Goal: Task Accomplishment & Management: Use online tool/utility

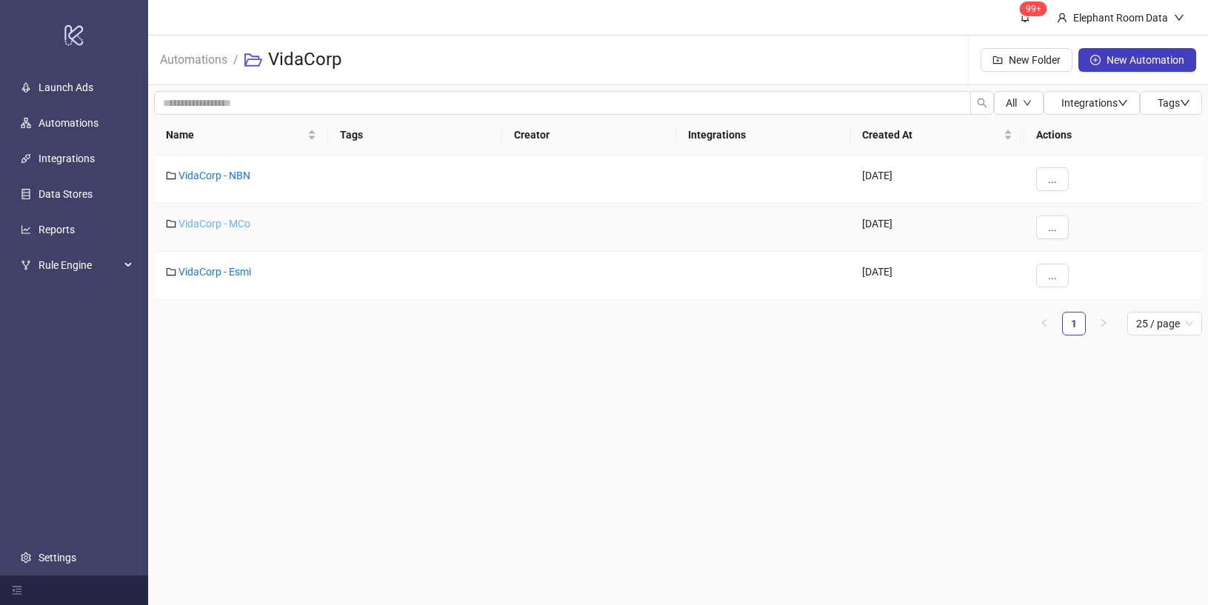
click at [224, 226] on link "VidaCorp - MCo" at bounding box center [214, 224] width 72 height 12
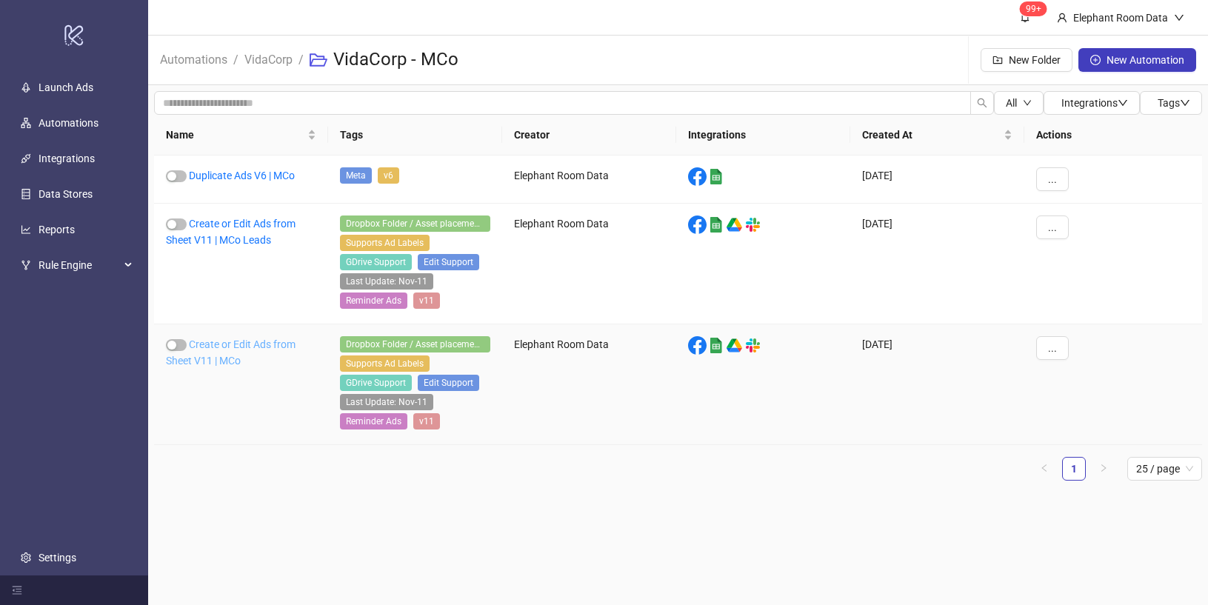
click at [243, 346] on link "Create or Edit Ads from Sheet V11 | MCo" at bounding box center [231, 352] width 130 height 28
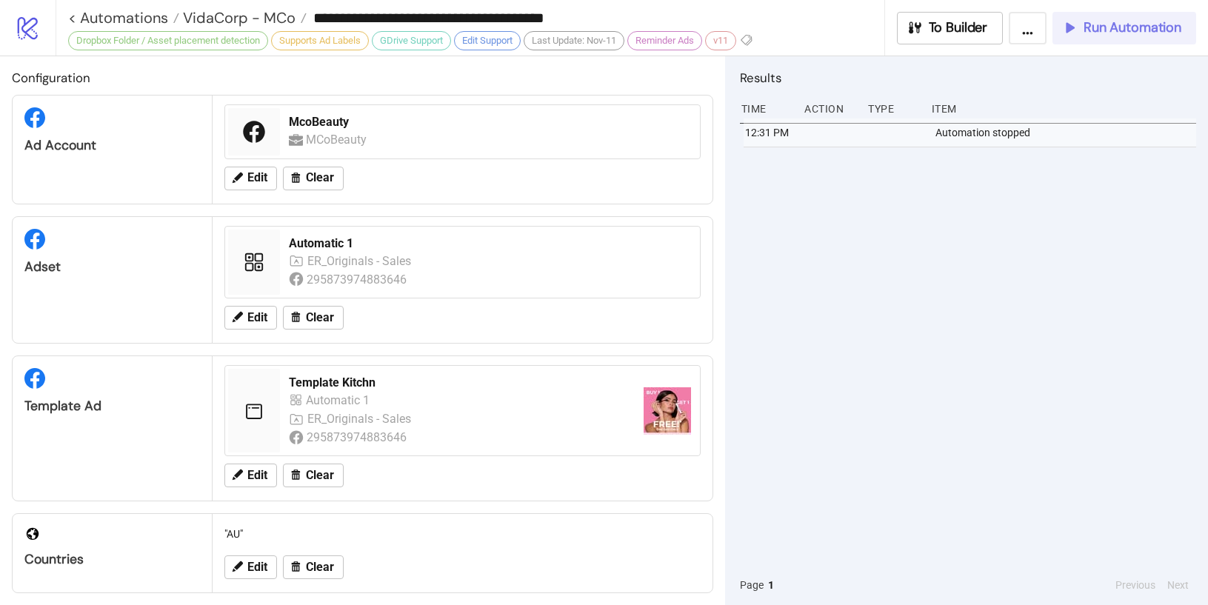
click at [1085, 33] on span "Run Automation" at bounding box center [1133, 27] width 98 height 17
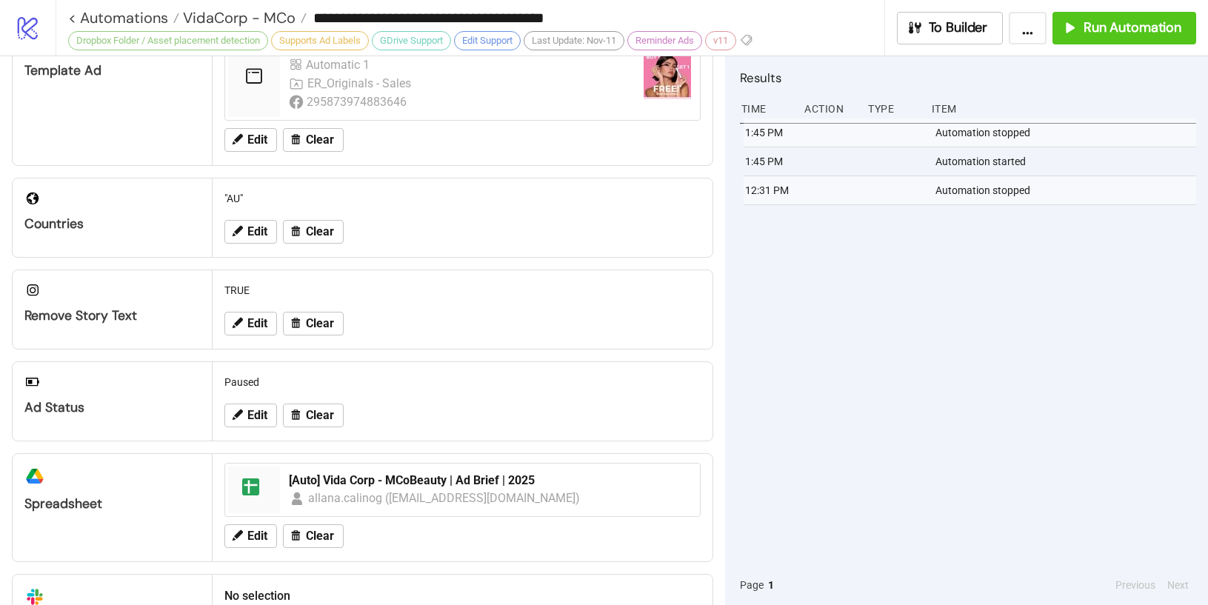
scroll to position [405, 0]
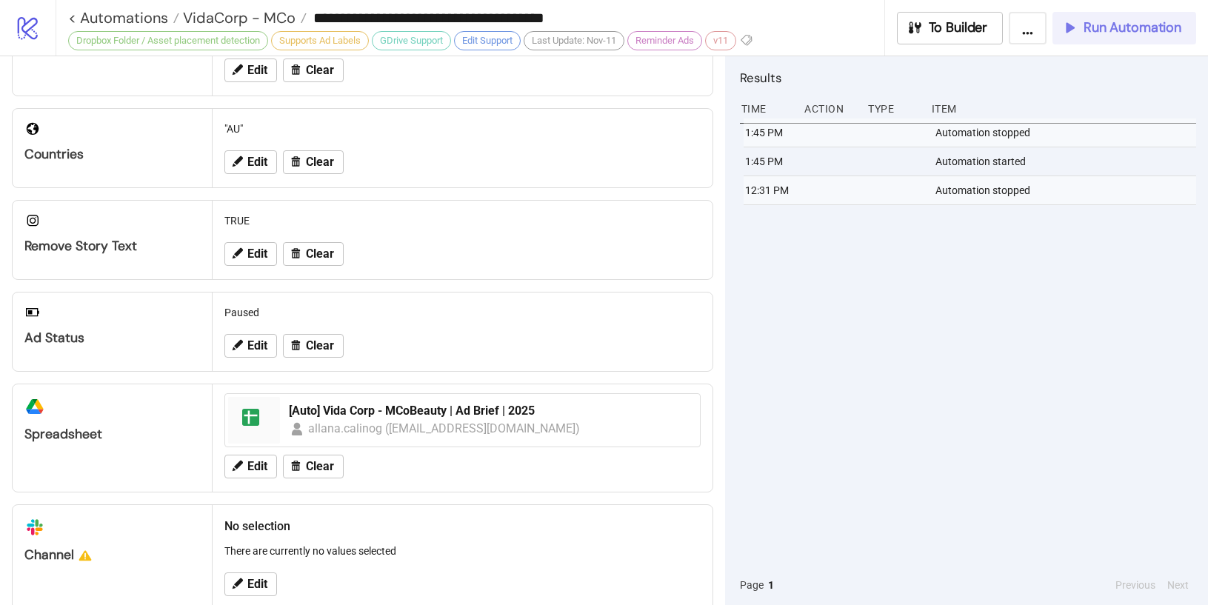
click at [1149, 21] on span "Run Automation" at bounding box center [1133, 27] width 98 height 17
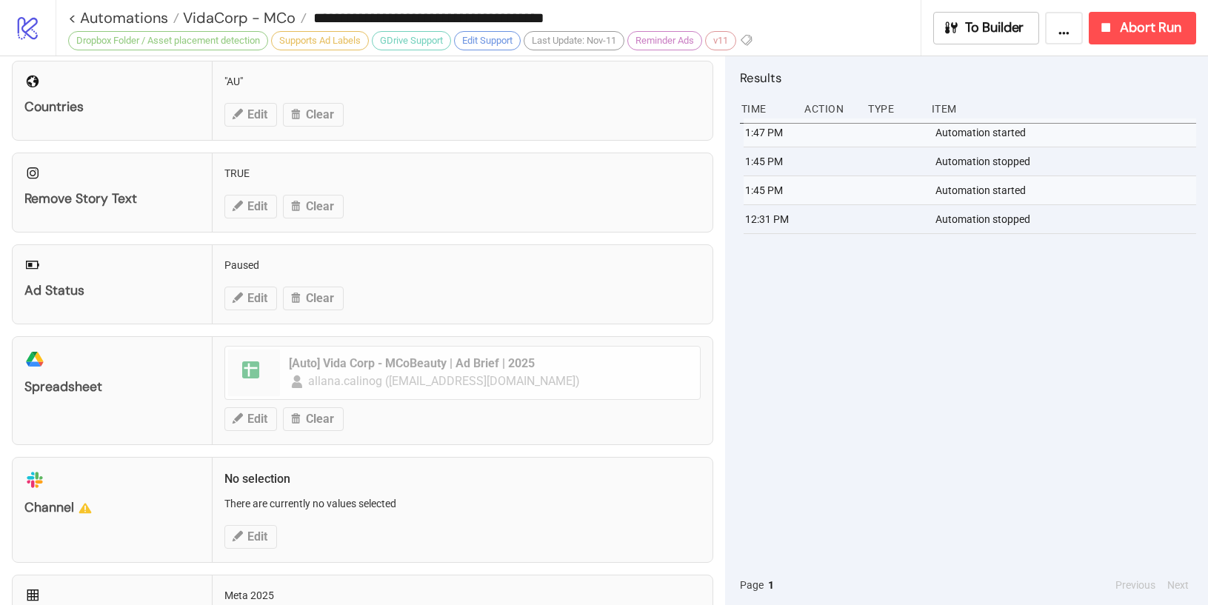
scroll to position [466, 0]
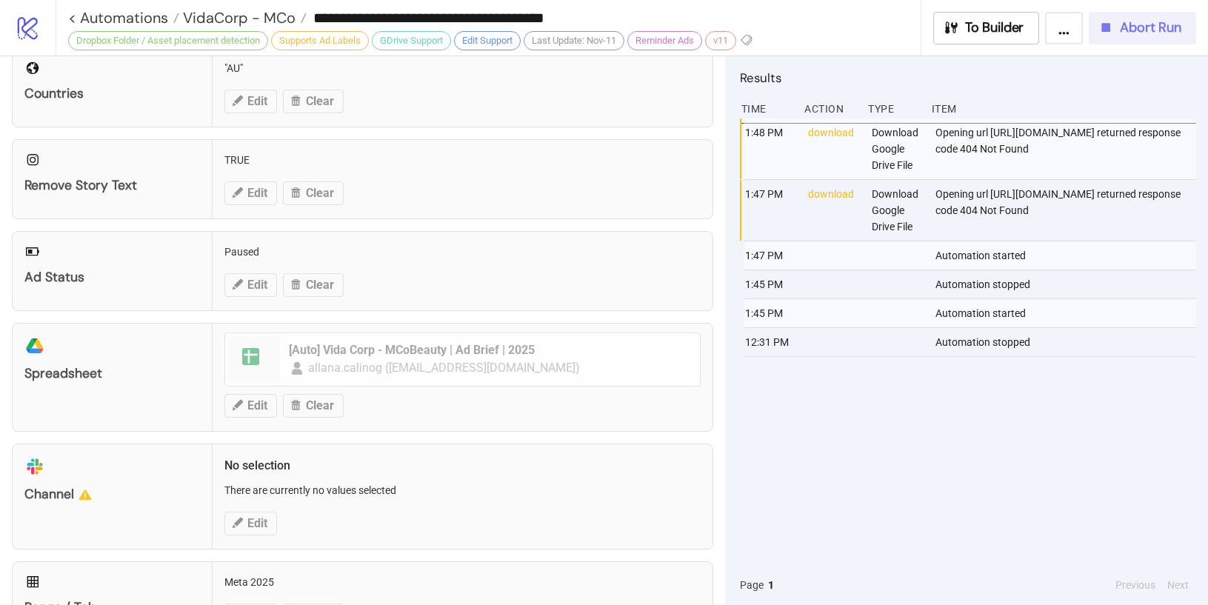
click at [1129, 40] on button "Abort Run" at bounding box center [1142, 28] width 107 height 33
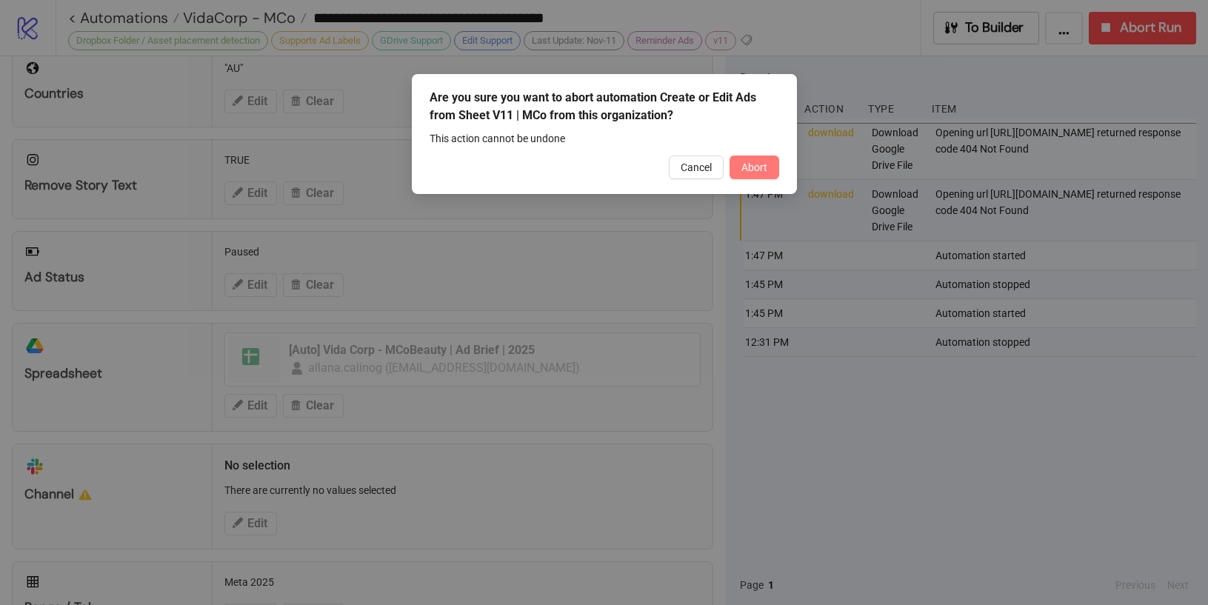
click at [776, 176] on button "Abort" at bounding box center [755, 168] width 50 height 24
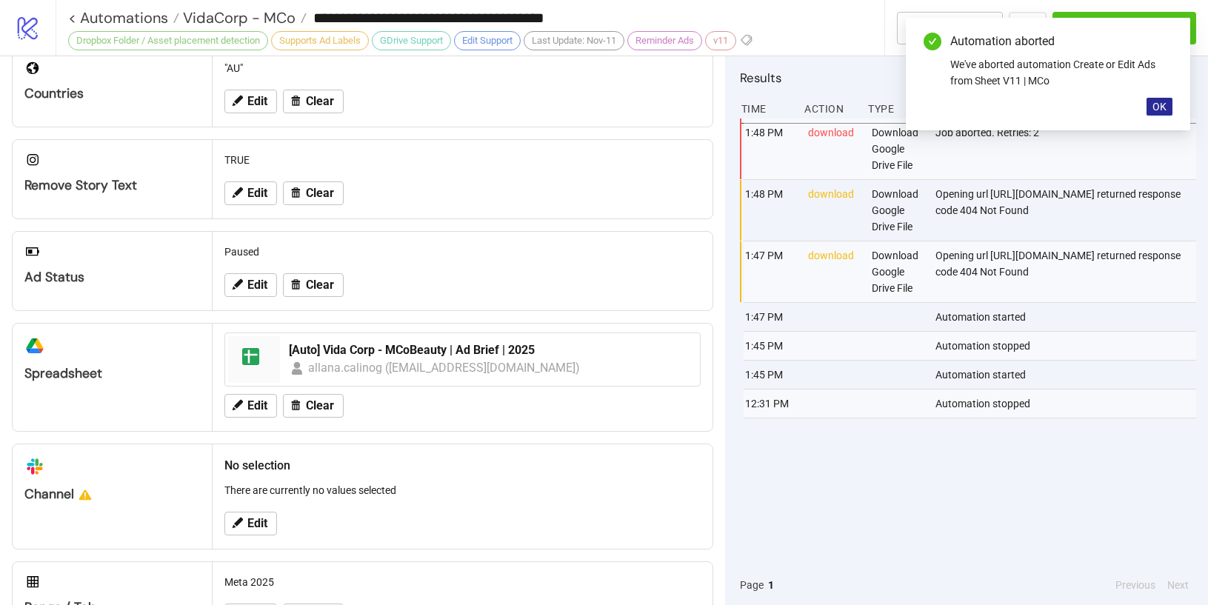
click at [1160, 112] on span "OK" at bounding box center [1159, 107] width 14 height 12
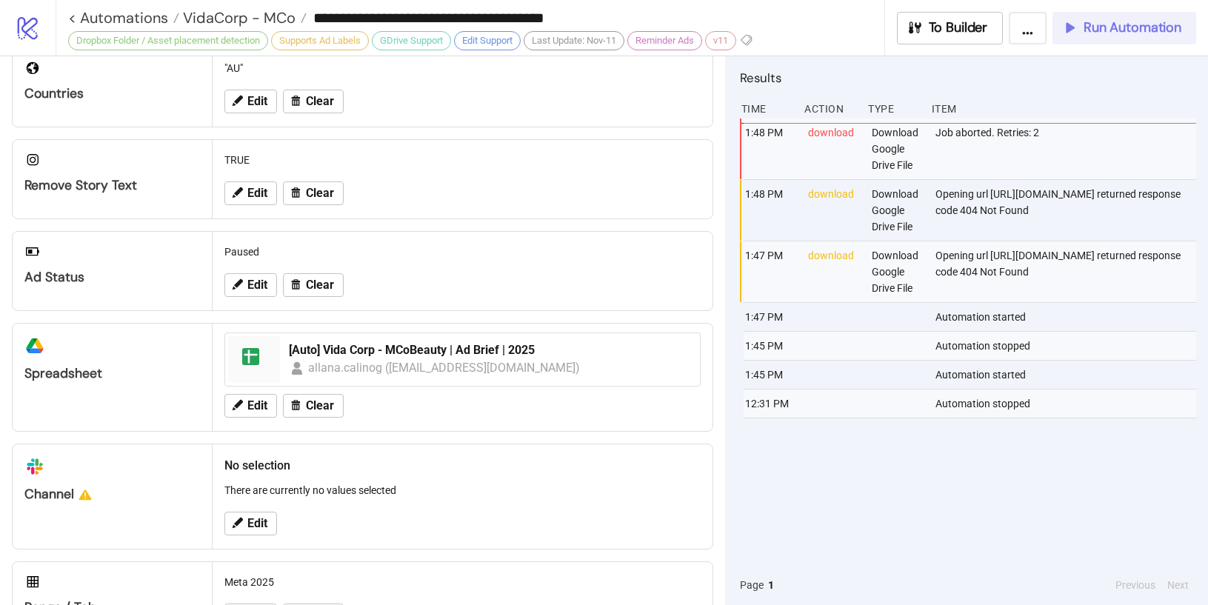
click at [1150, 17] on button "Run Automation" at bounding box center [1124, 28] width 144 height 33
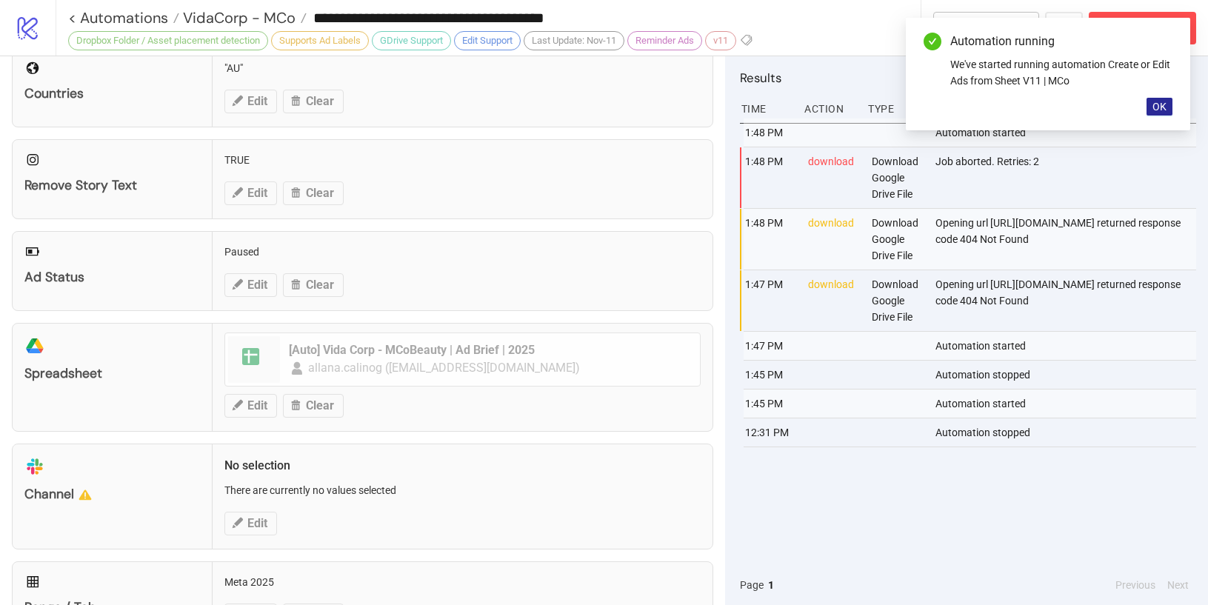
click at [1157, 105] on span "OK" at bounding box center [1159, 107] width 14 height 12
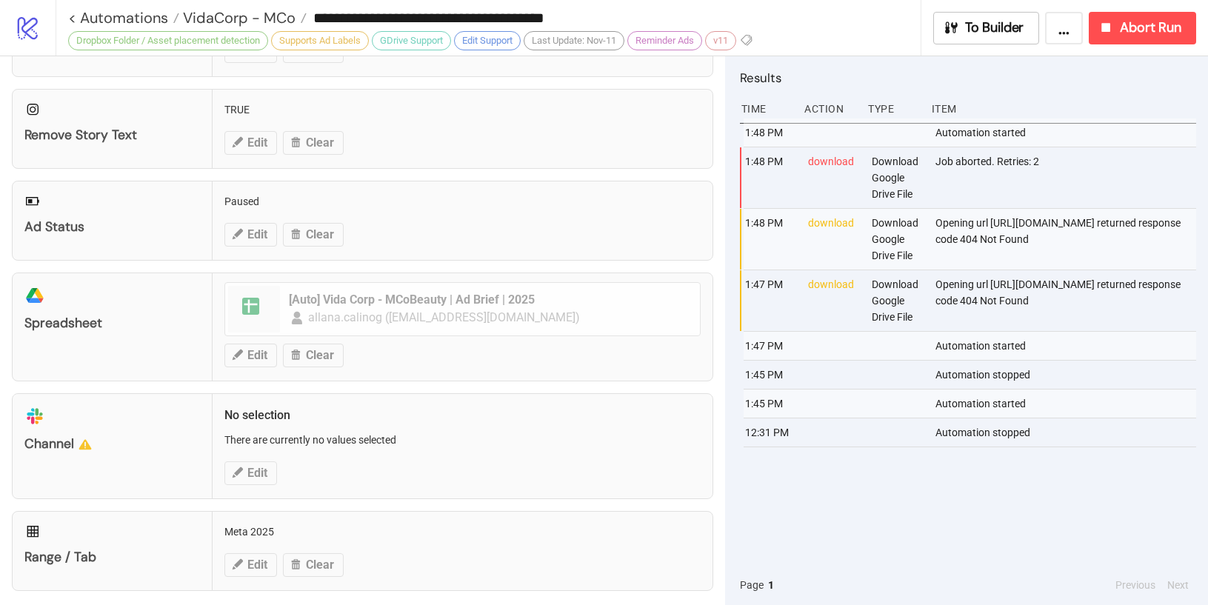
scroll to position [528, 0]
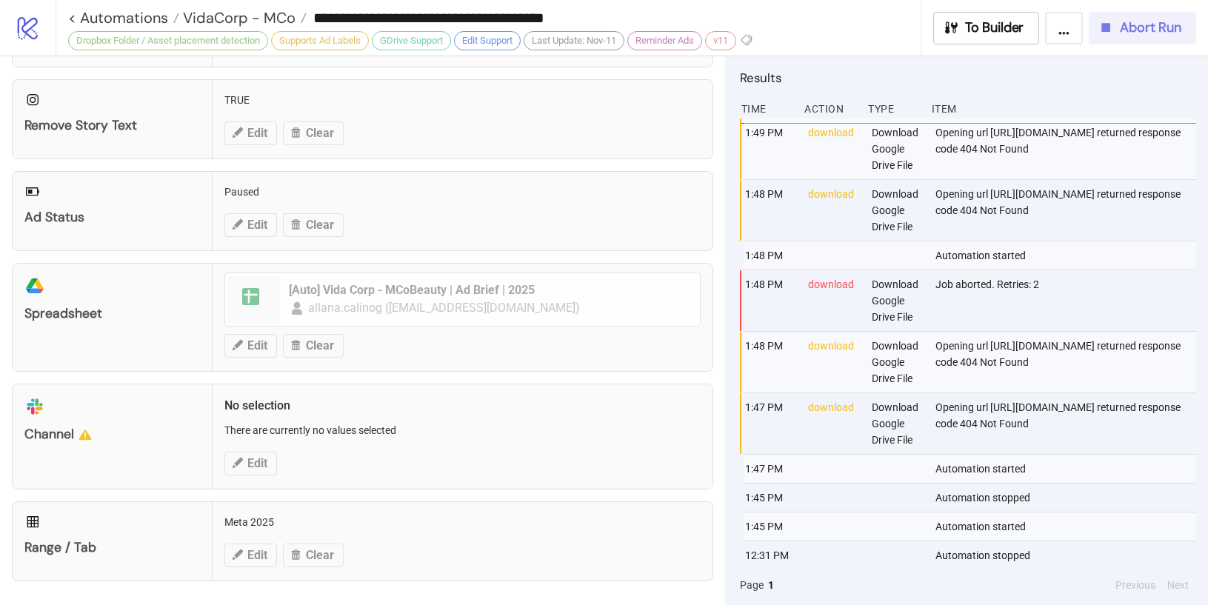
drag, startPoint x: 1112, startPoint y: 29, endPoint x: 1111, endPoint y: 73, distance: 44.4
click at [1112, 29] on icon "button" at bounding box center [1106, 27] width 16 height 16
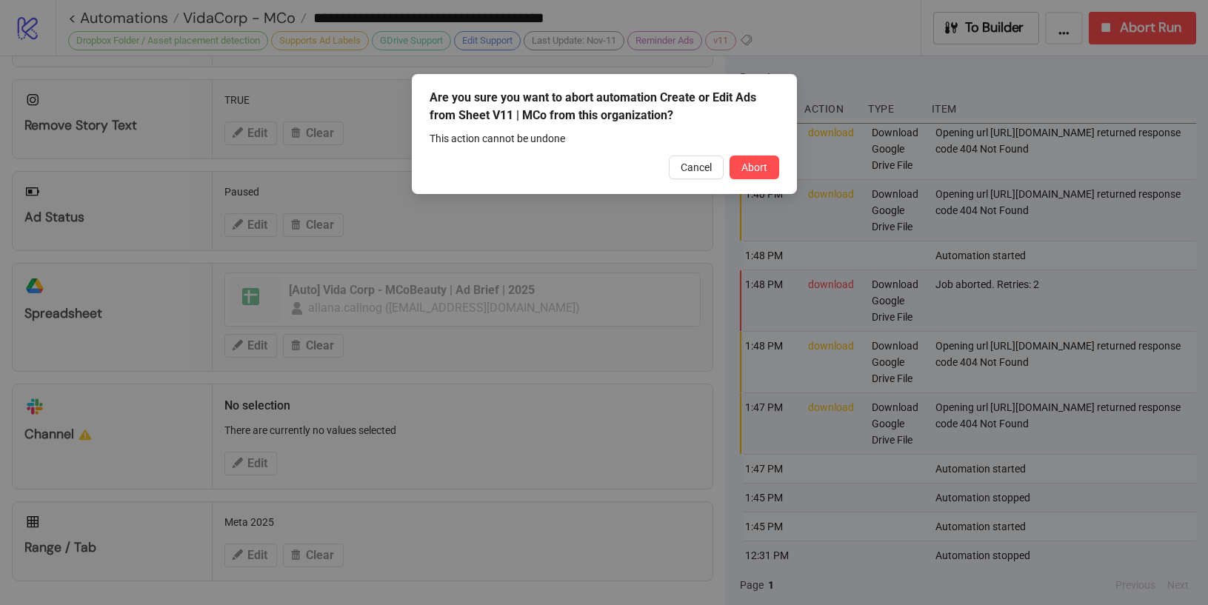
click at [744, 165] on span "Abort" at bounding box center [754, 167] width 26 height 12
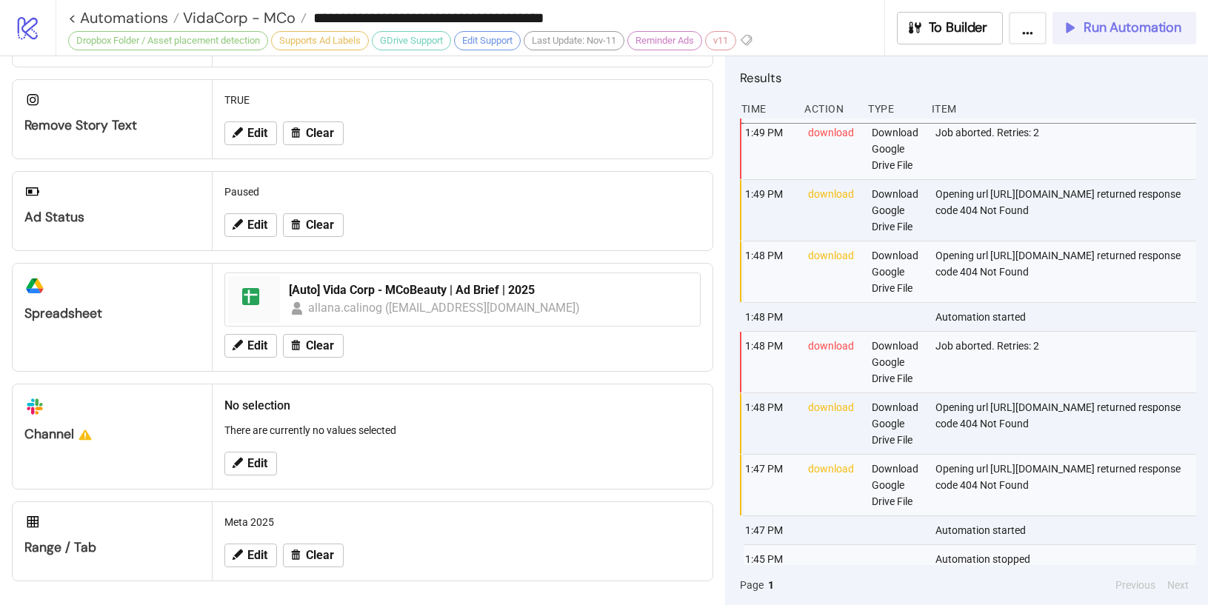
click at [1087, 30] on span "Run Automation" at bounding box center [1133, 27] width 98 height 17
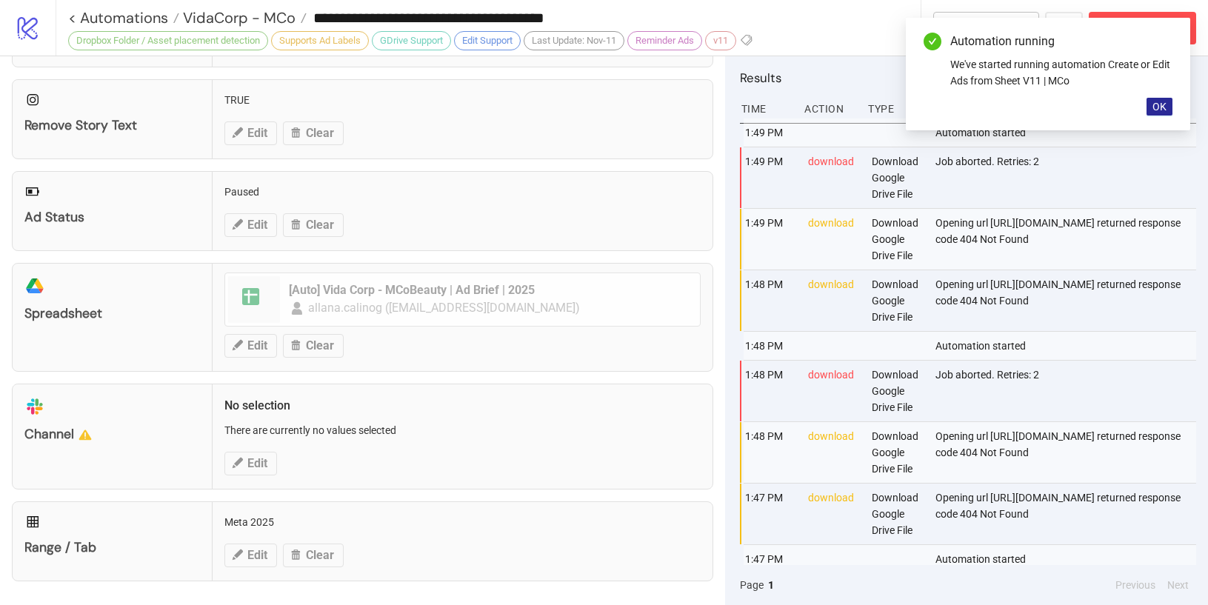
click at [1161, 112] on span "OK" at bounding box center [1159, 107] width 14 height 12
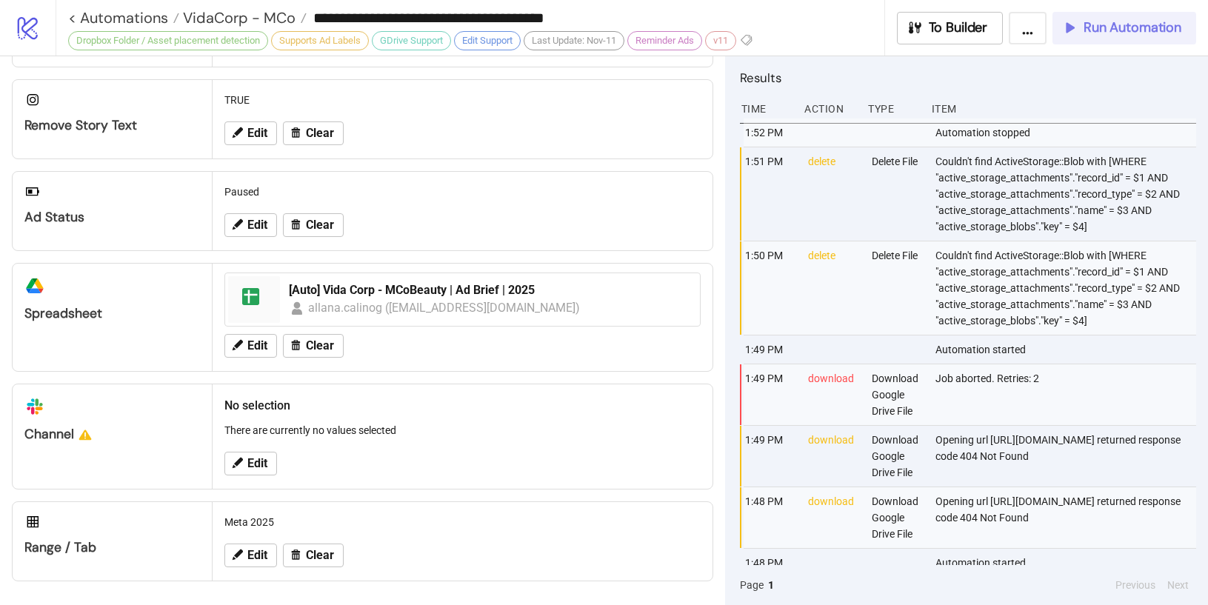
click at [1106, 27] on span "Run Automation" at bounding box center [1133, 27] width 98 height 17
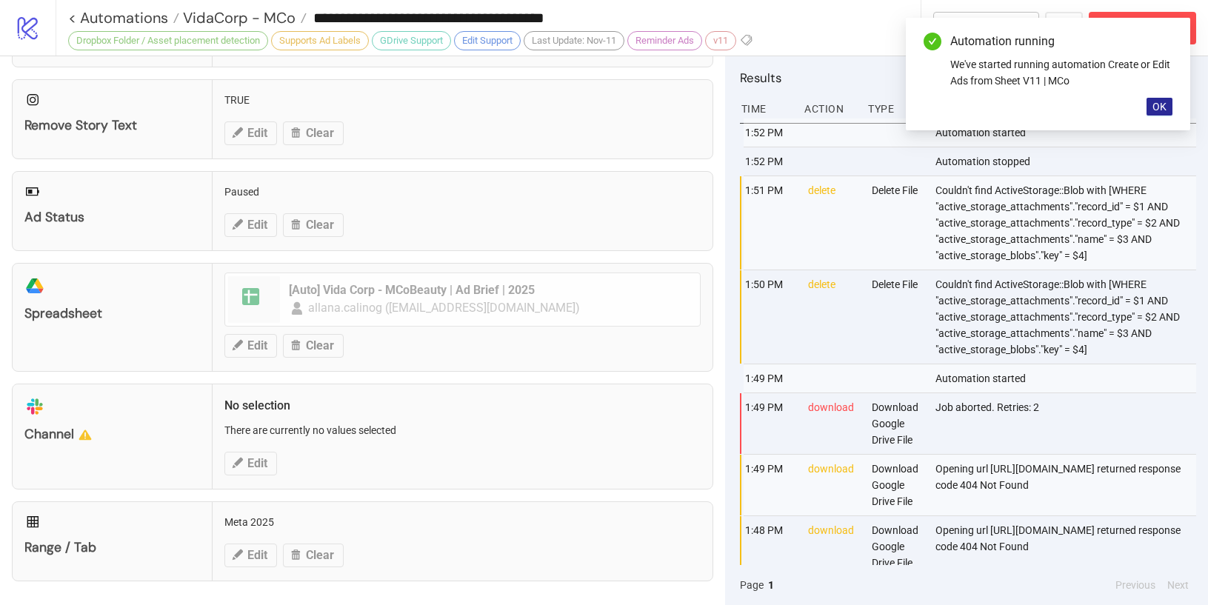
click at [1161, 109] on span "OK" at bounding box center [1159, 107] width 14 height 12
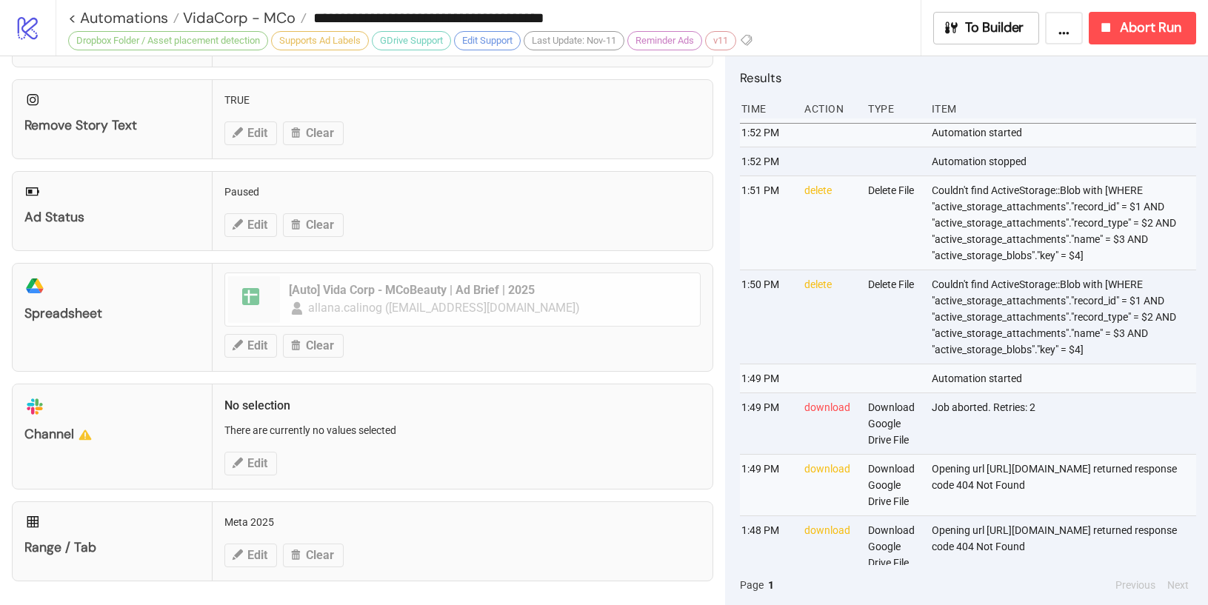
scroll to position [0, 121]
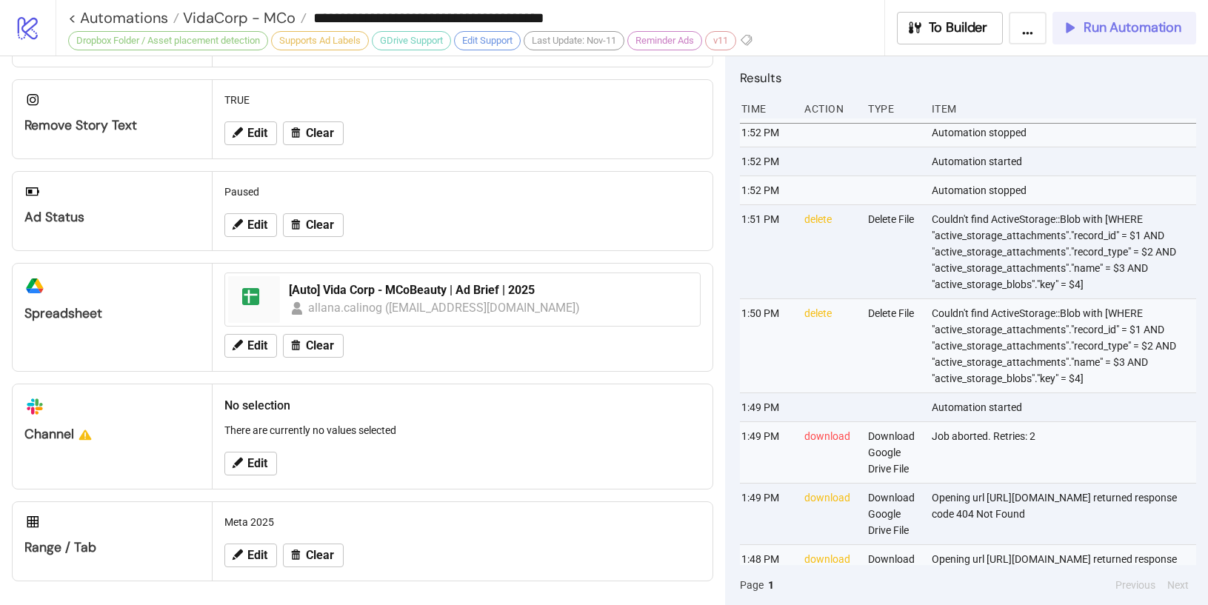
click at [1098, 39] on button "Run Automation" at bounding box center [1124, 28] width 144 height 33
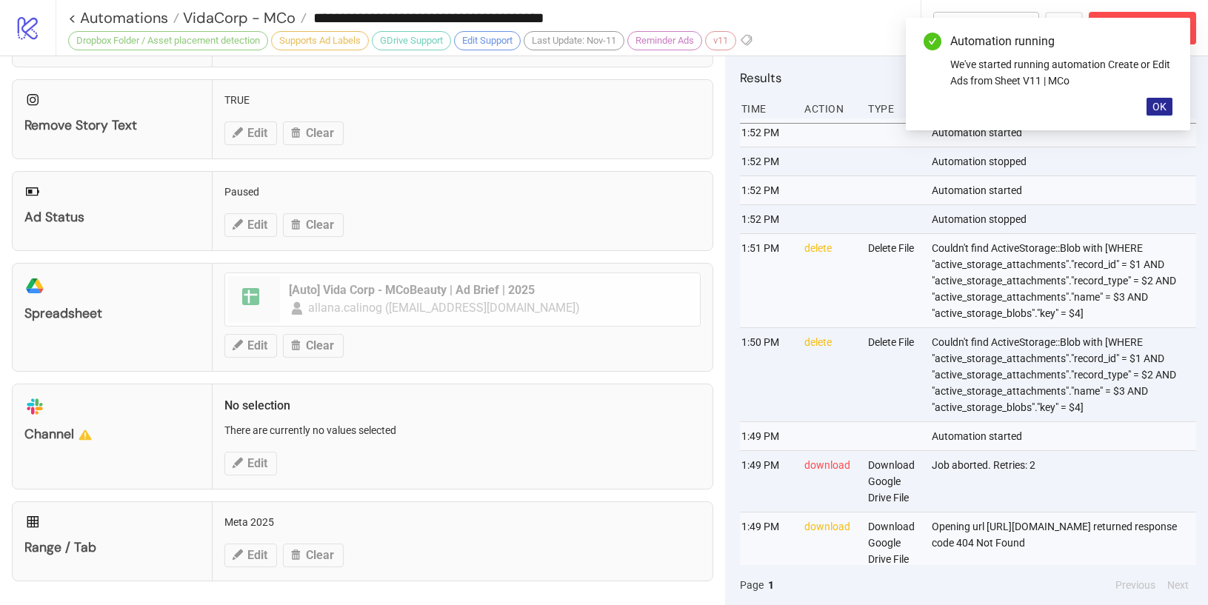
click at [1155, 106] on span "OK" at bounding box center [1159, 107] width 14 height 12
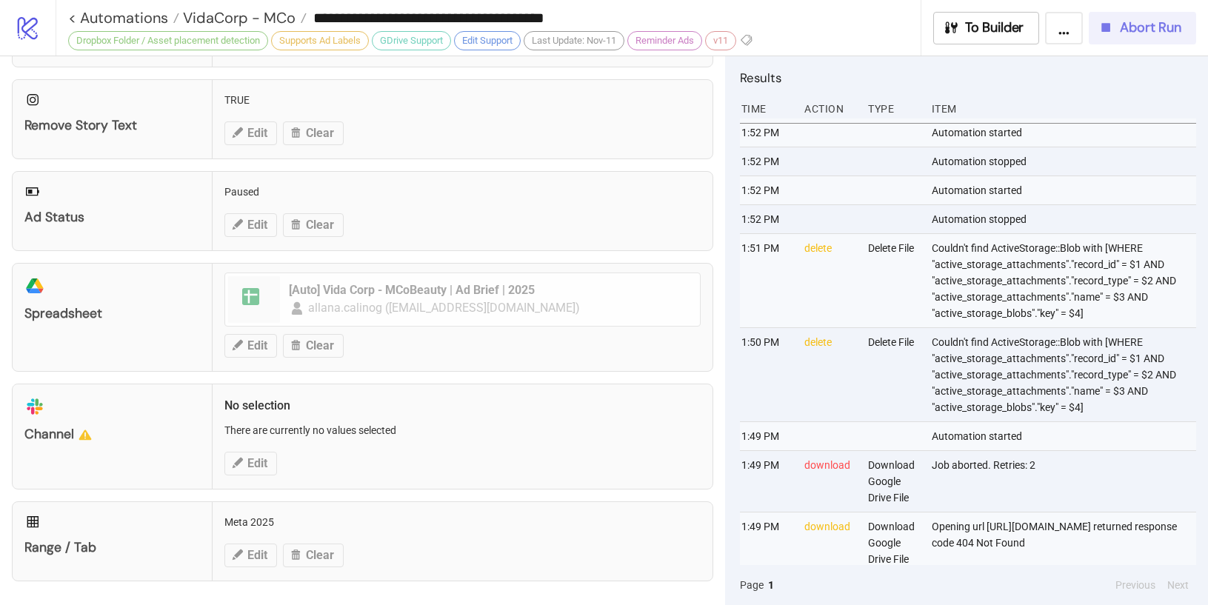
click at [1098, 26] on icon "button" at bounding box center [1106, 27] width 16 height 16
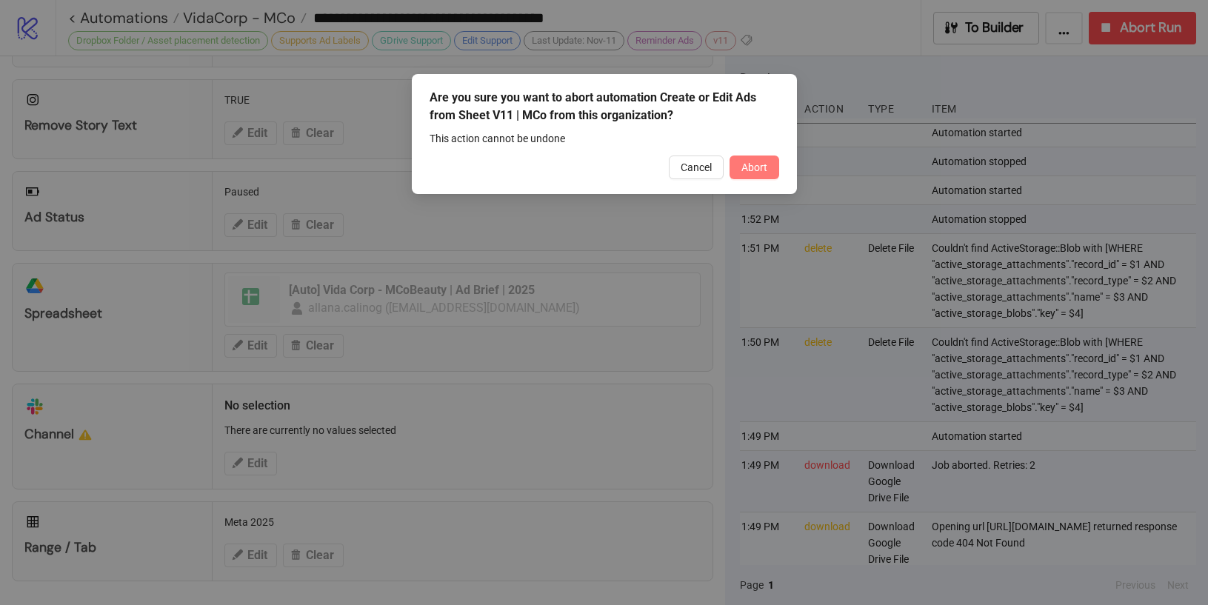
click at [758, 167] on span "Abort" at bounding box center [754, 167] width 26 height 12
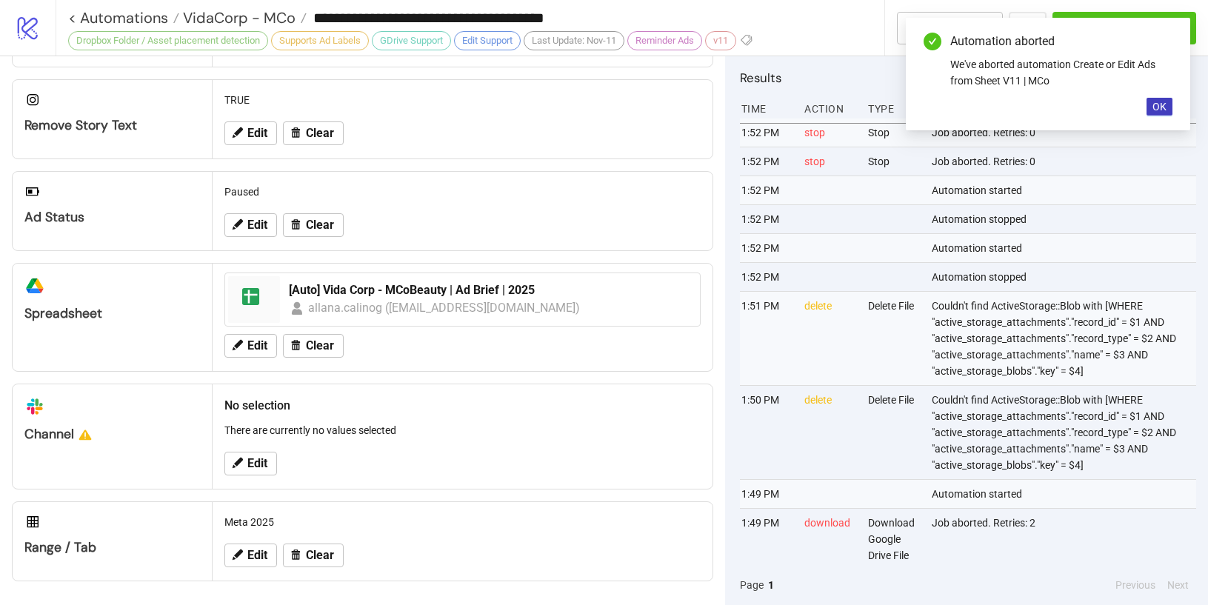
scroll to position [0, 0]
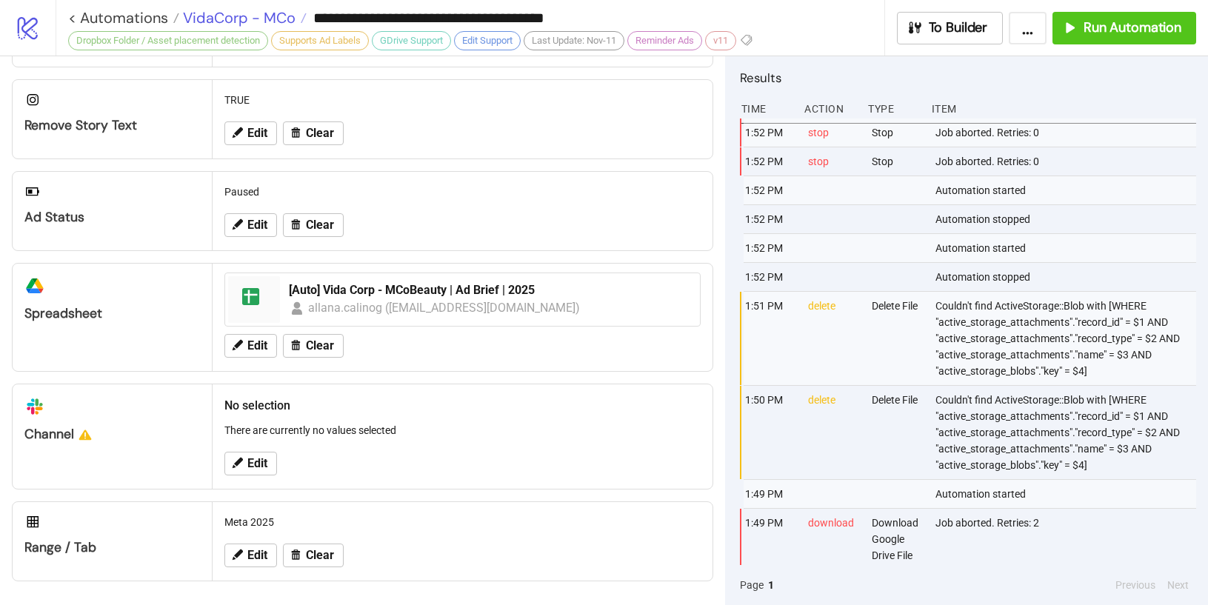
click at [259, 24] on span "VidaCorp - MCo" at bounding box center [237, 17] width 116 height 19
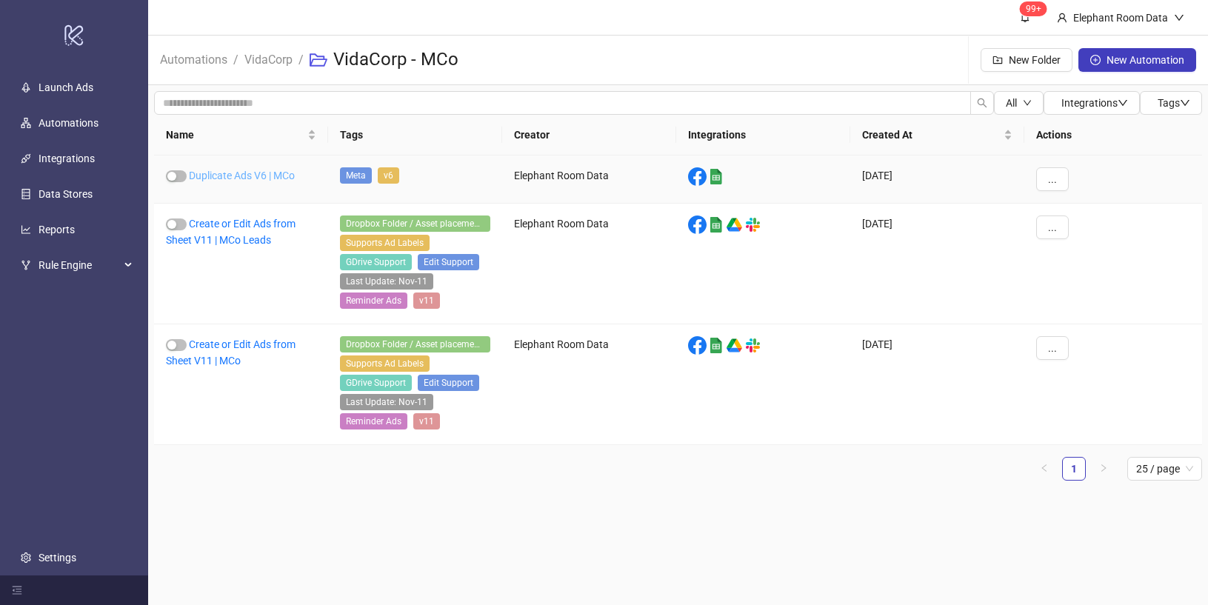
click at [243, 176] on link "Duplicate Ads V6 | MCo" at bounding box center [242, 176] width 106 height 12
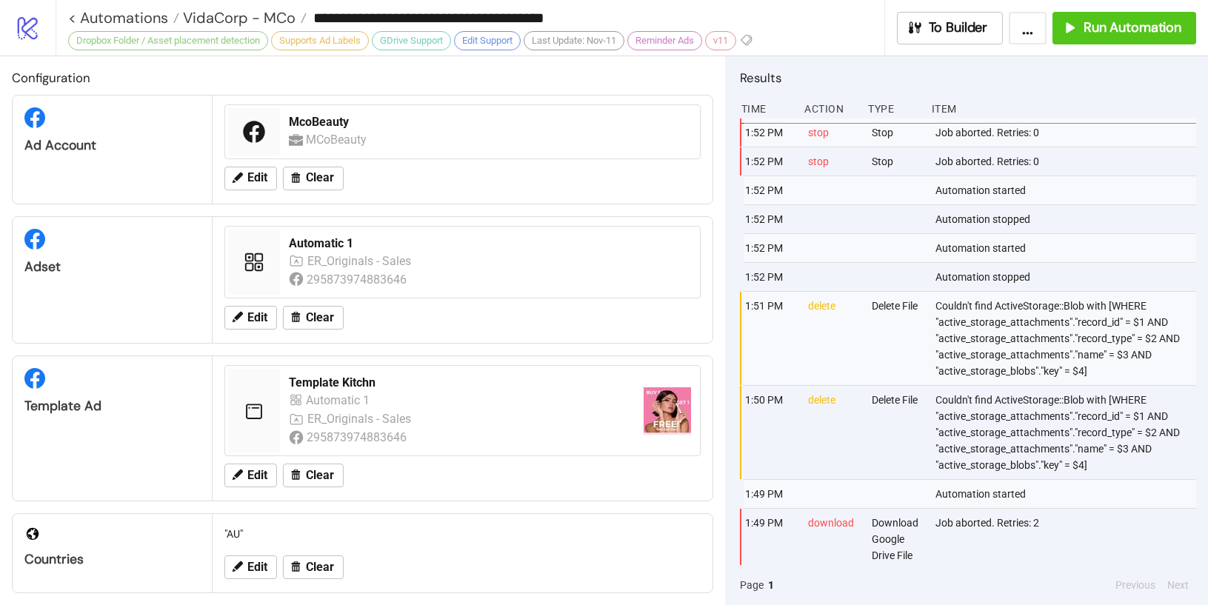
type input "**********"
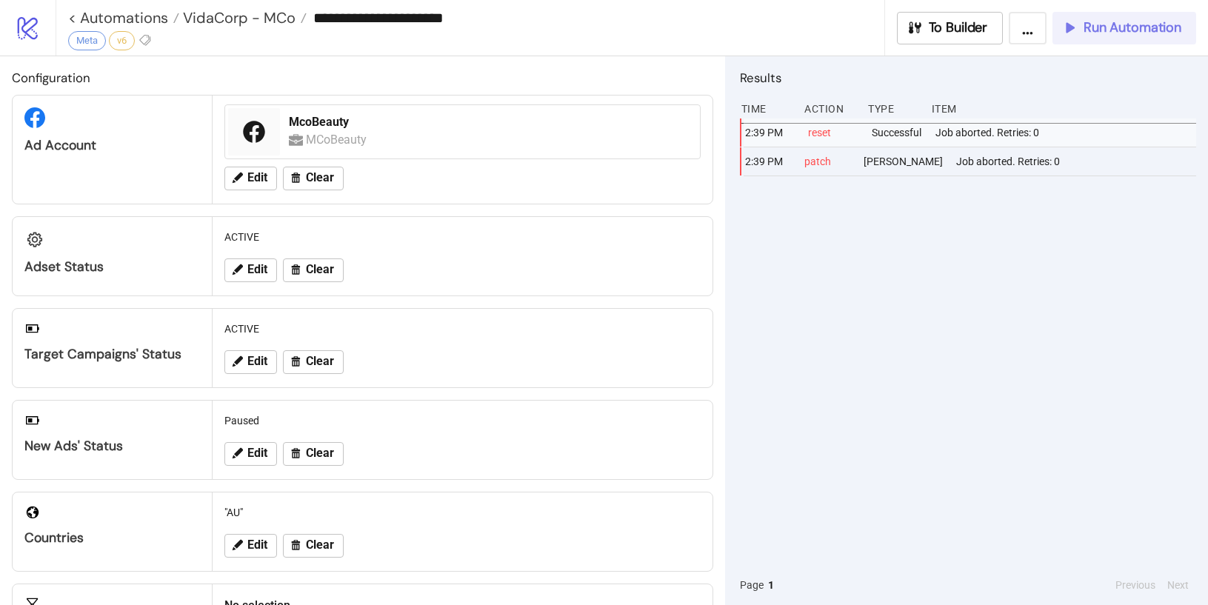
click at [1104, 27] on span "Run Automation" at bounding box center [1133, 27] width 98 height 17
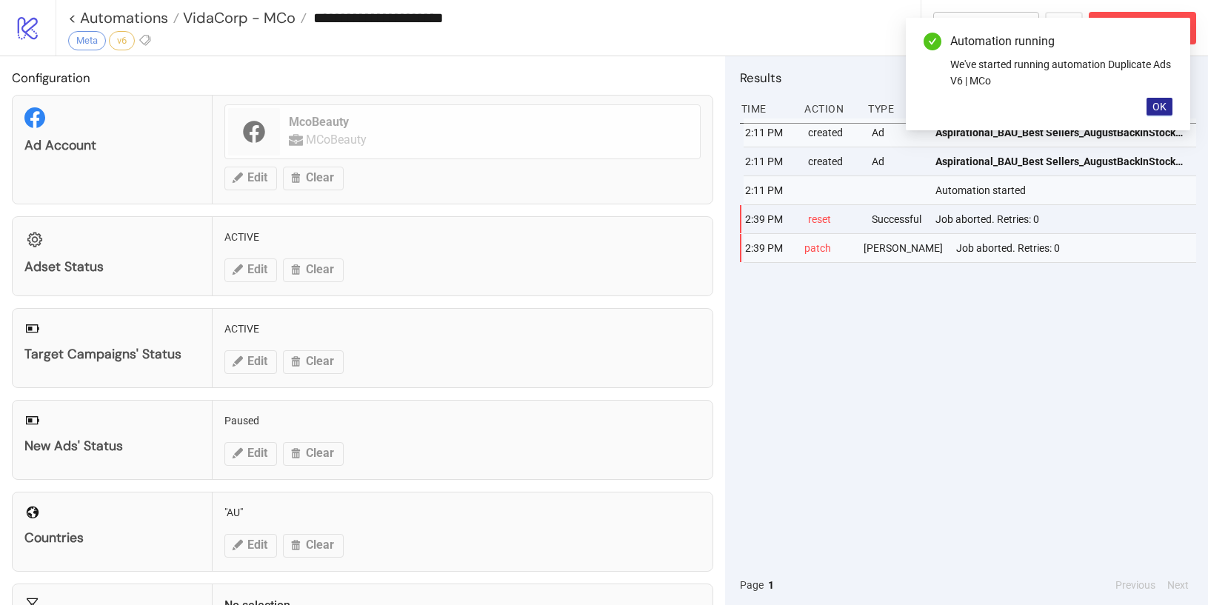
click at [1160, 101] on span "OK" at bounding box center [1159, 107] width 14 height 12
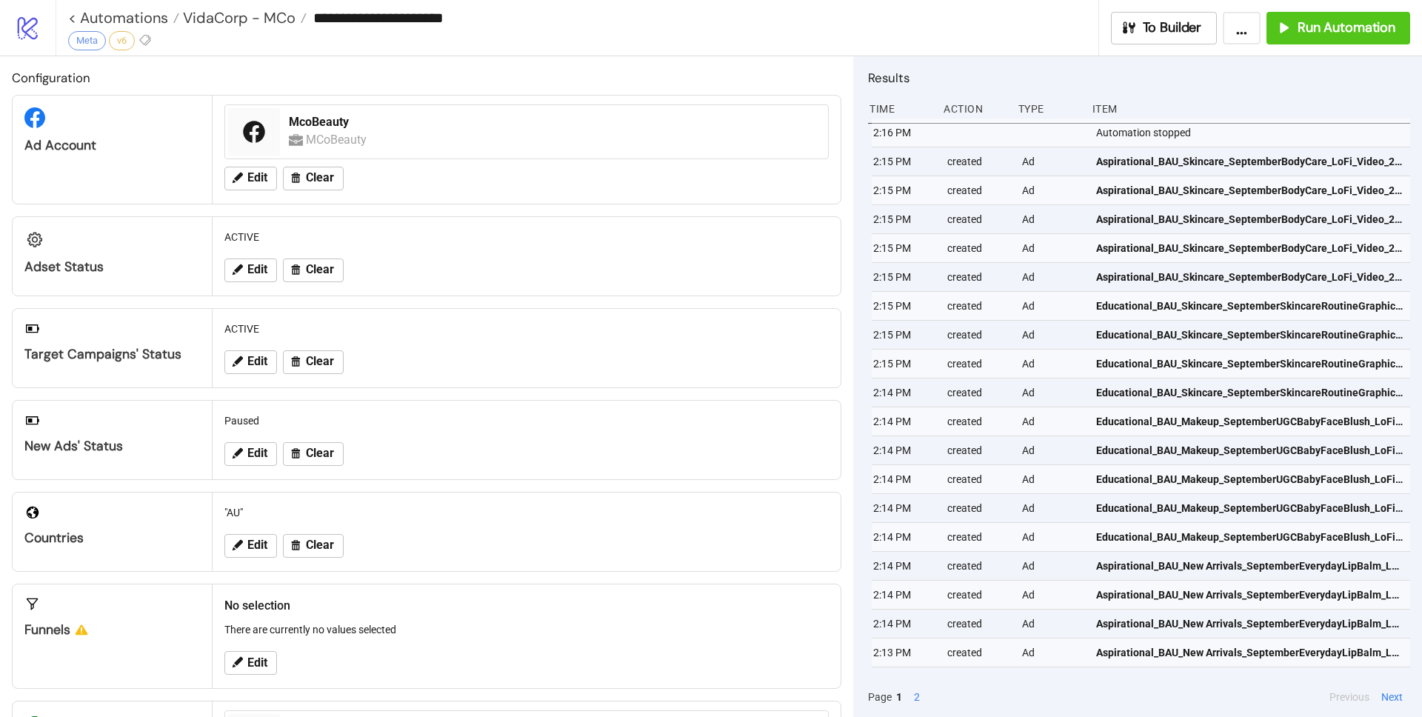
click at [1207, 106] on div "Item" at bounding box center [1250, 109] width 319 height 28
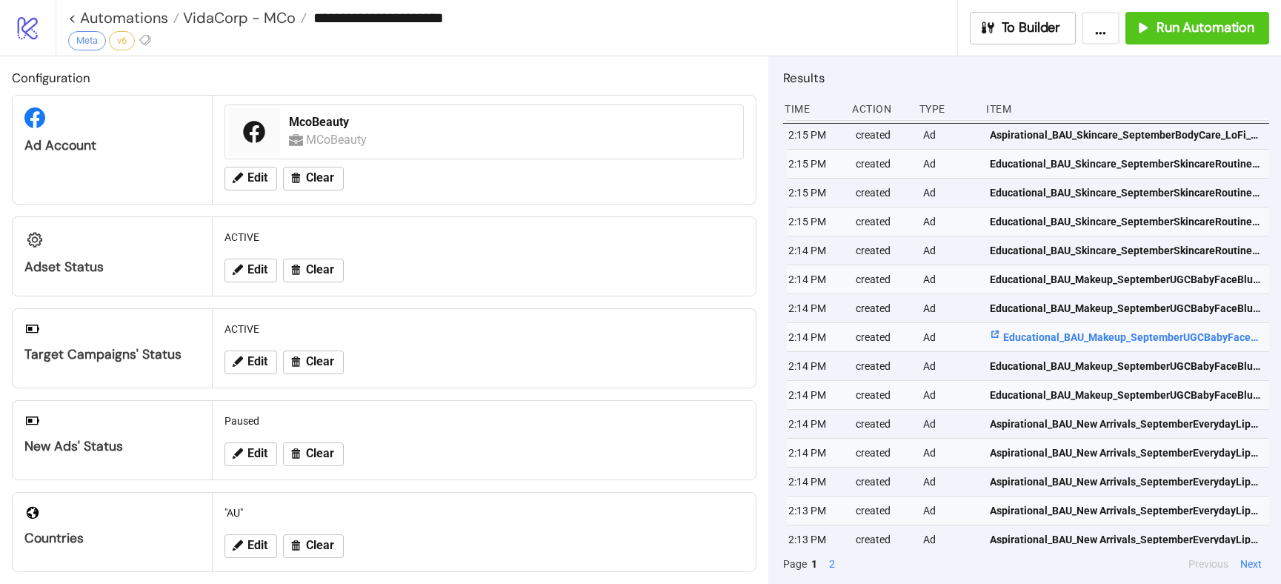
scroll to position [164, 0]
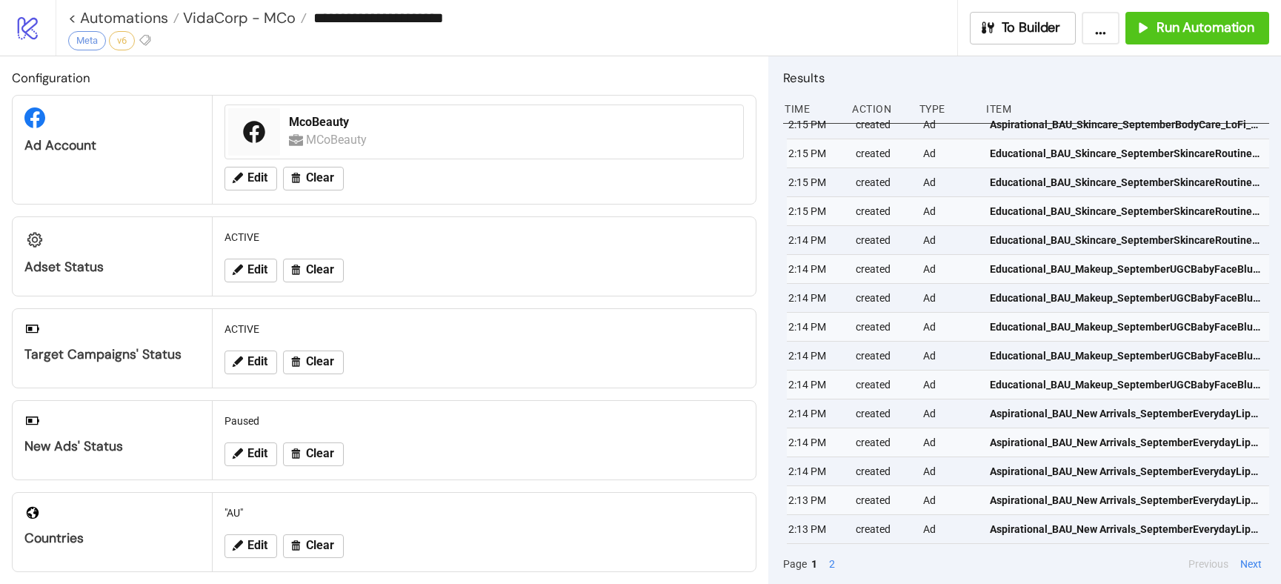
click at [829, 564] on button "2" at bounding box center [831, 563] width 15 height 16
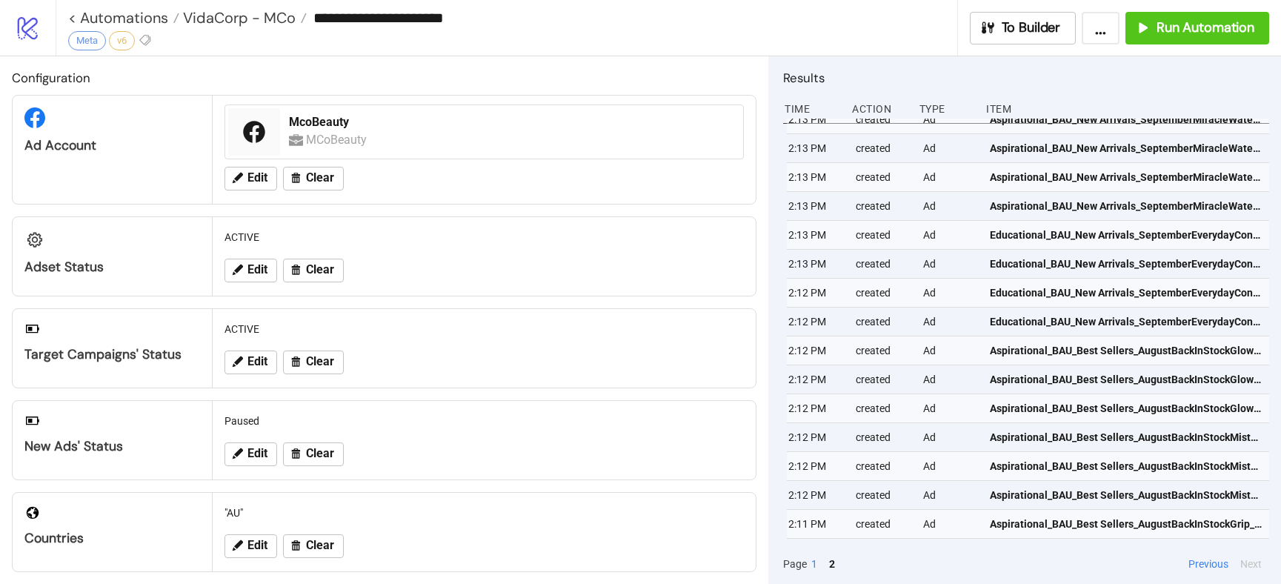
scroll to position [0, 0]
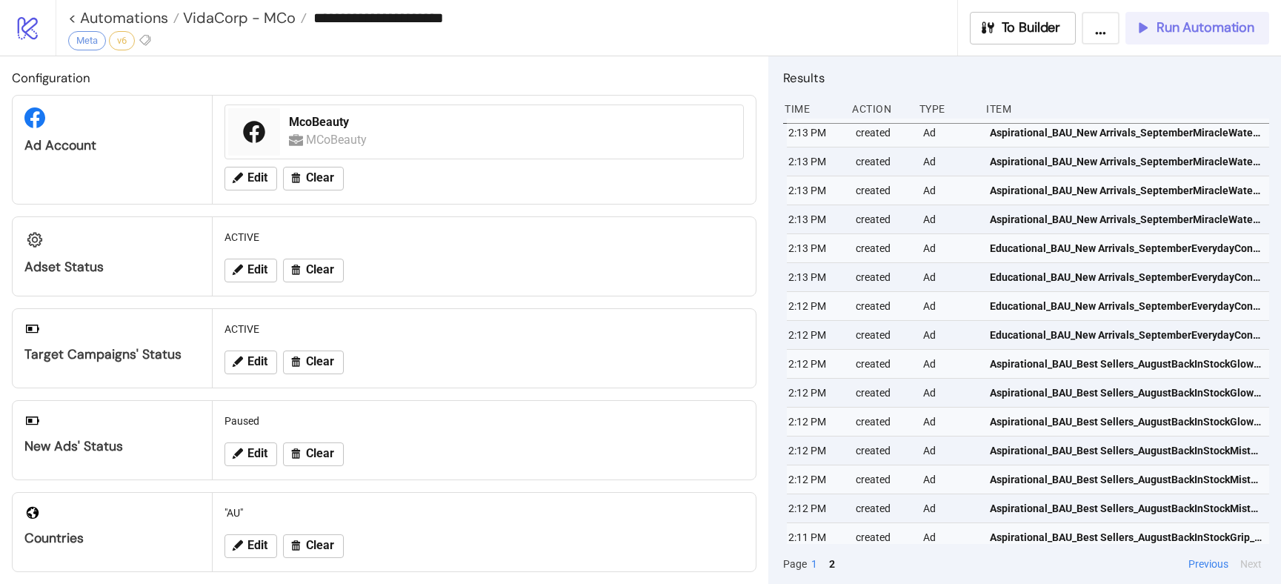
click at [1163, 24] on span "Run Automation" at bounding box center [1205, 27] width 98 height 17
click at [815, 558] on button "1" at bounding box center [814, 563] width 15 height 16
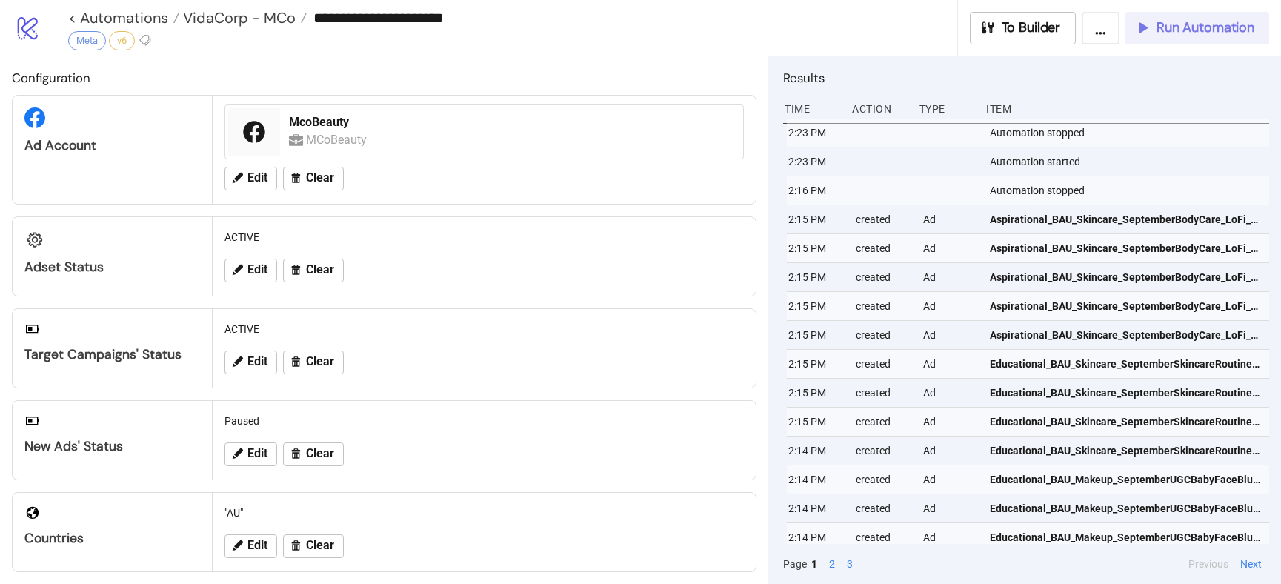
click at [1168, 27] on span "Run Automation" at bounding box center [1205, 27] width 98 height 17
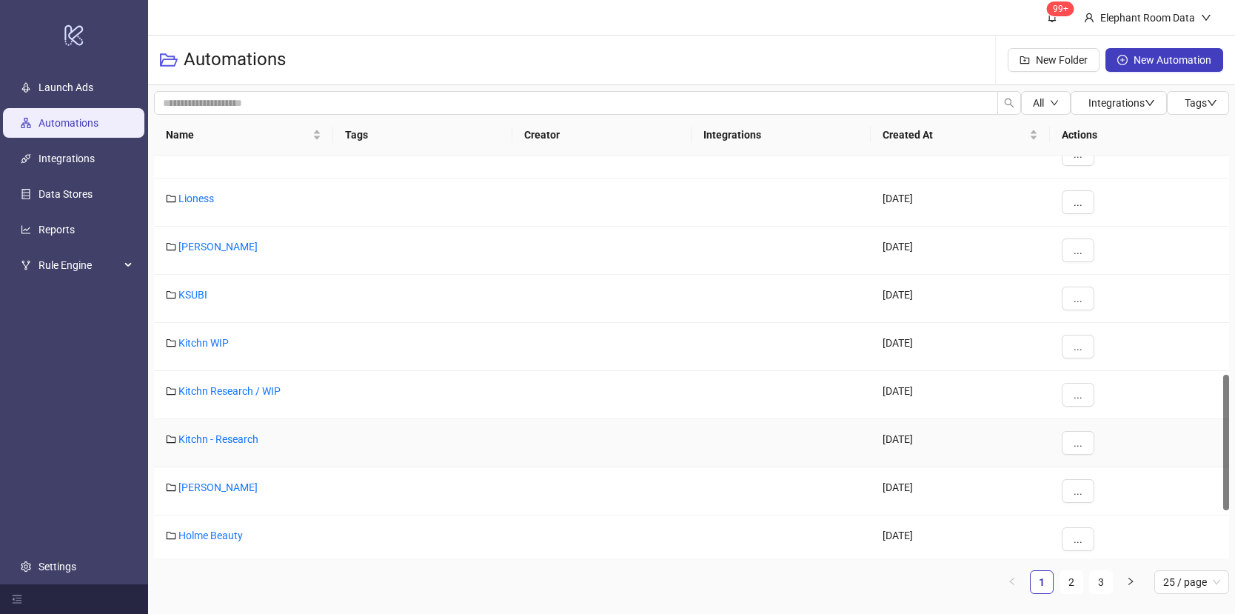
scroll to position [779, 0]
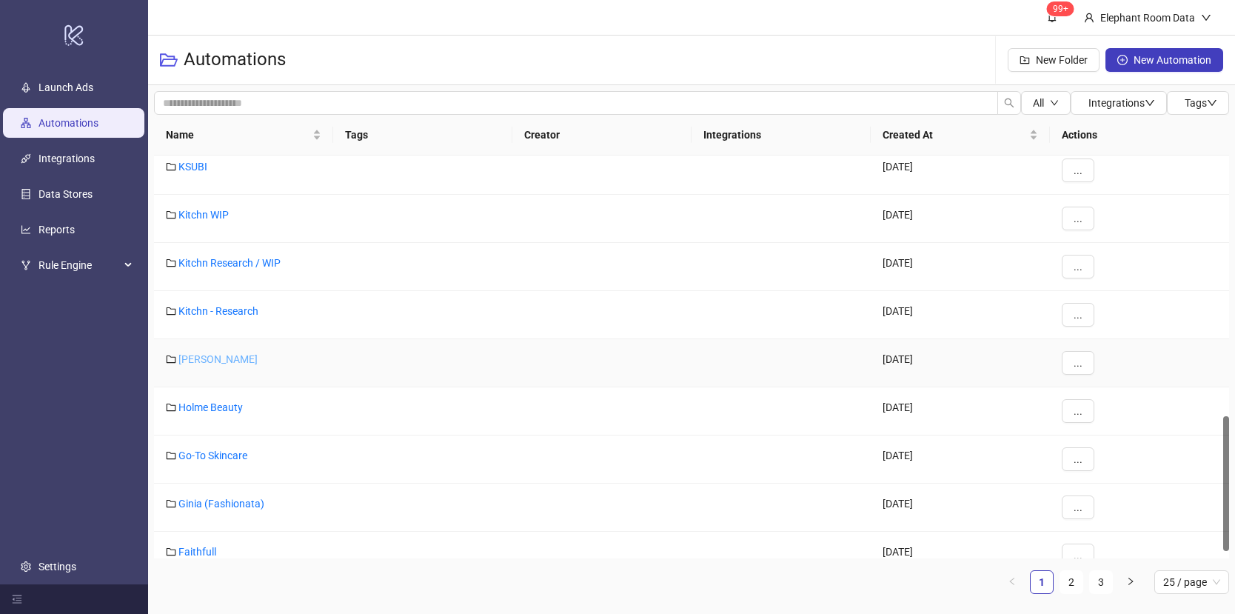
click at [190, 355] on link "[PERSON_NAME]" at bounding box center [217, 359] width 79 height 12
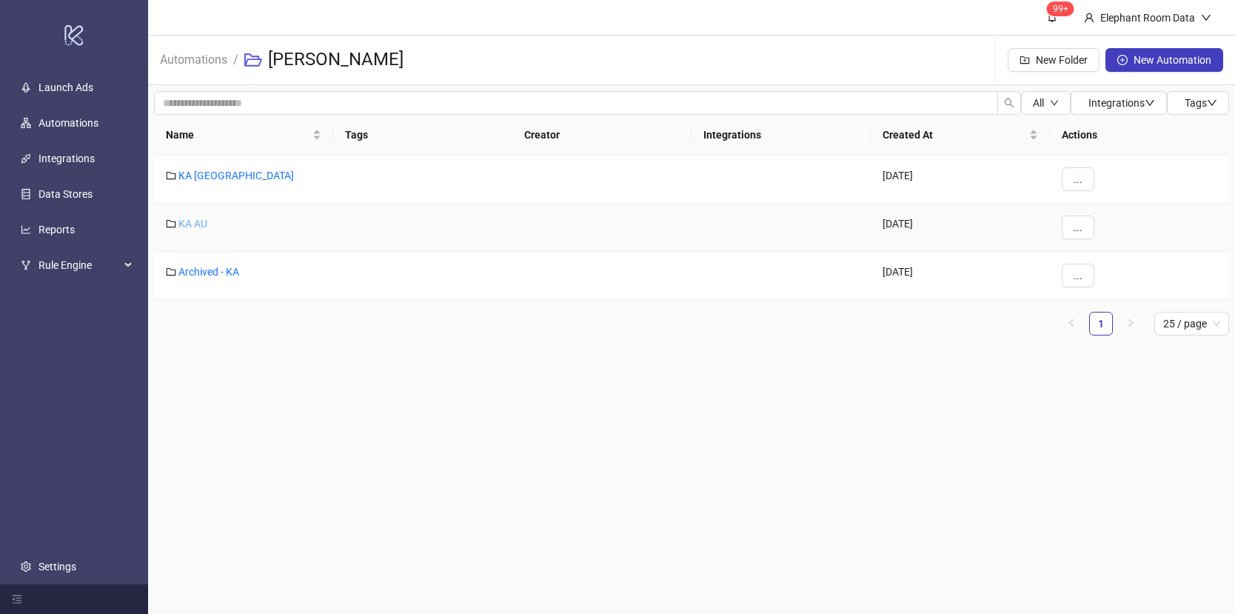
click at [189, 225] on link "KA AU" at bounding box center [192, 224] width 29 height 12
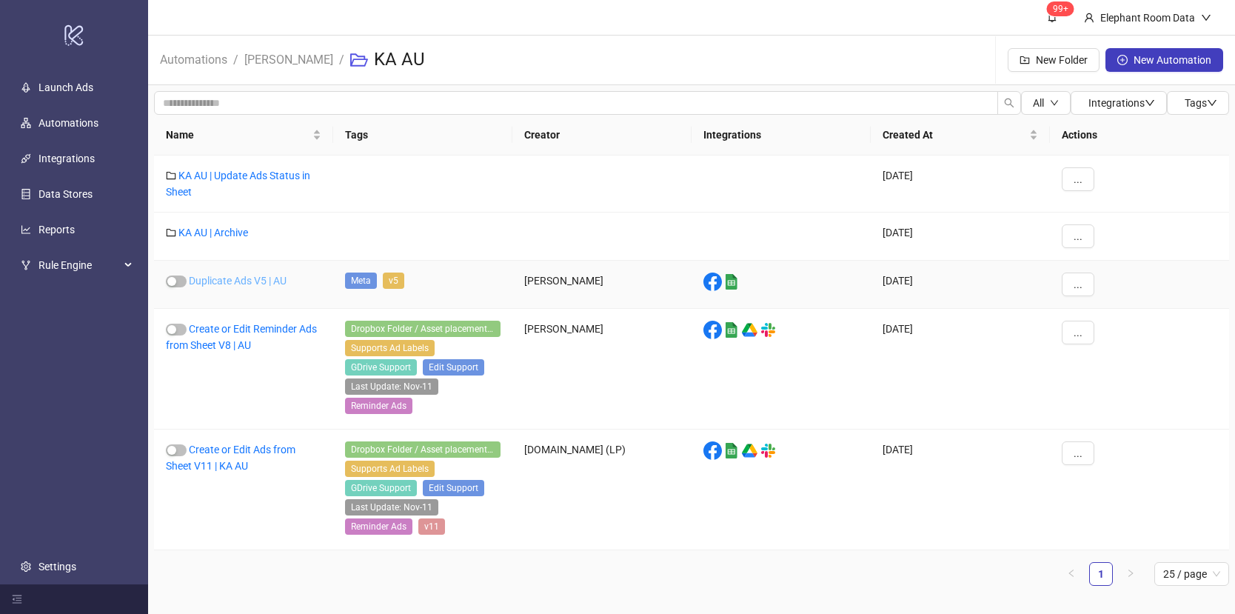
click at [244, 282] on link "Duplicate Ads V5 | AU" at bounding box center [238, 281] width 98 height 12
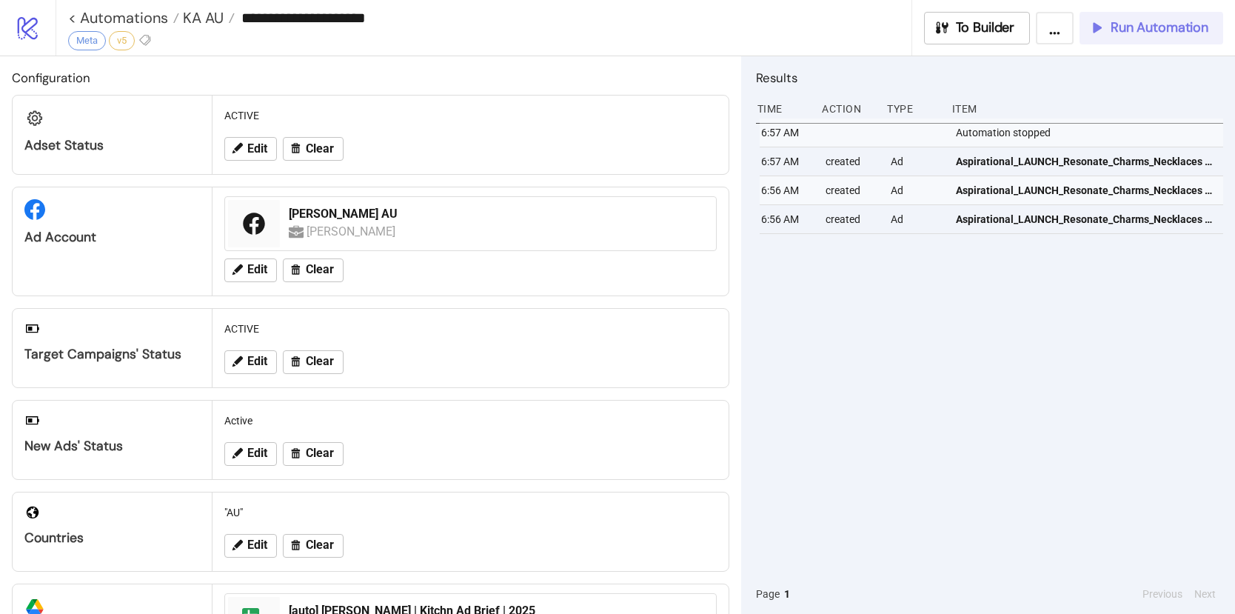
scroll to position [194, 0]
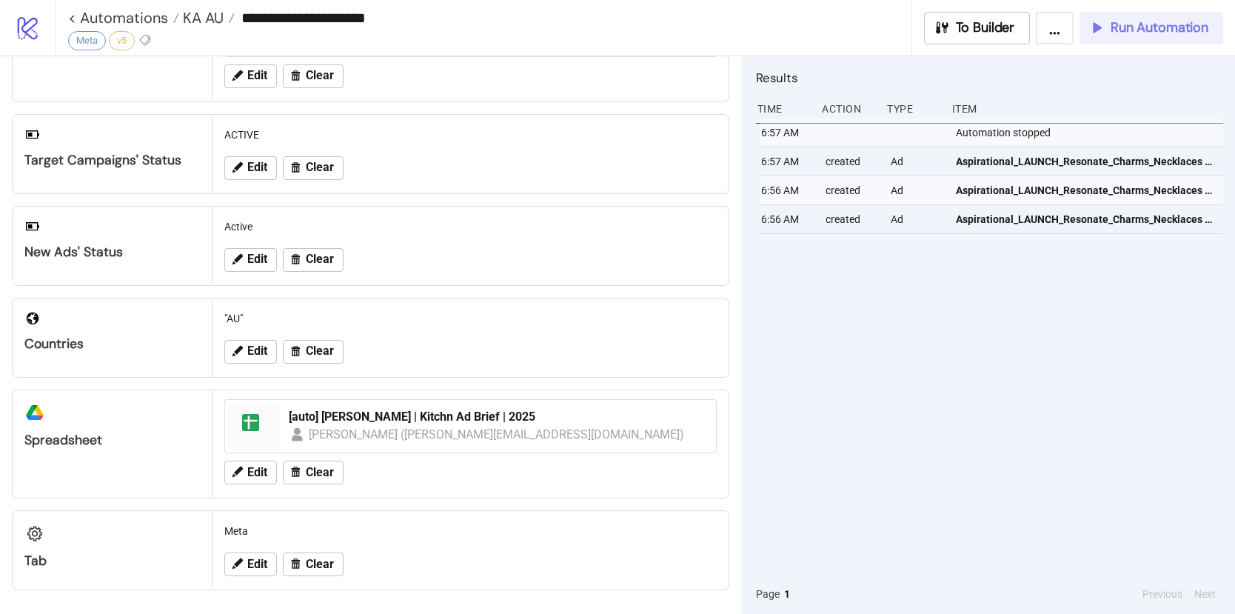
click at [1114, 33] on span "Run Automation" at bounding box center [1160, 27] width 98 height 17
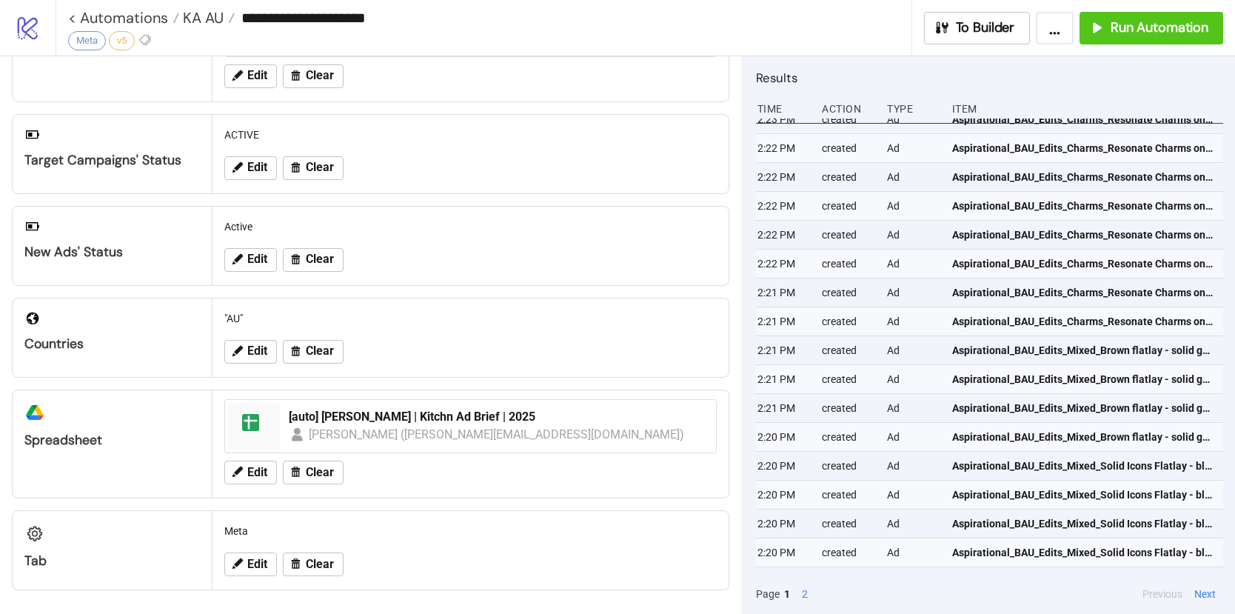
scroll to position [133, 4]
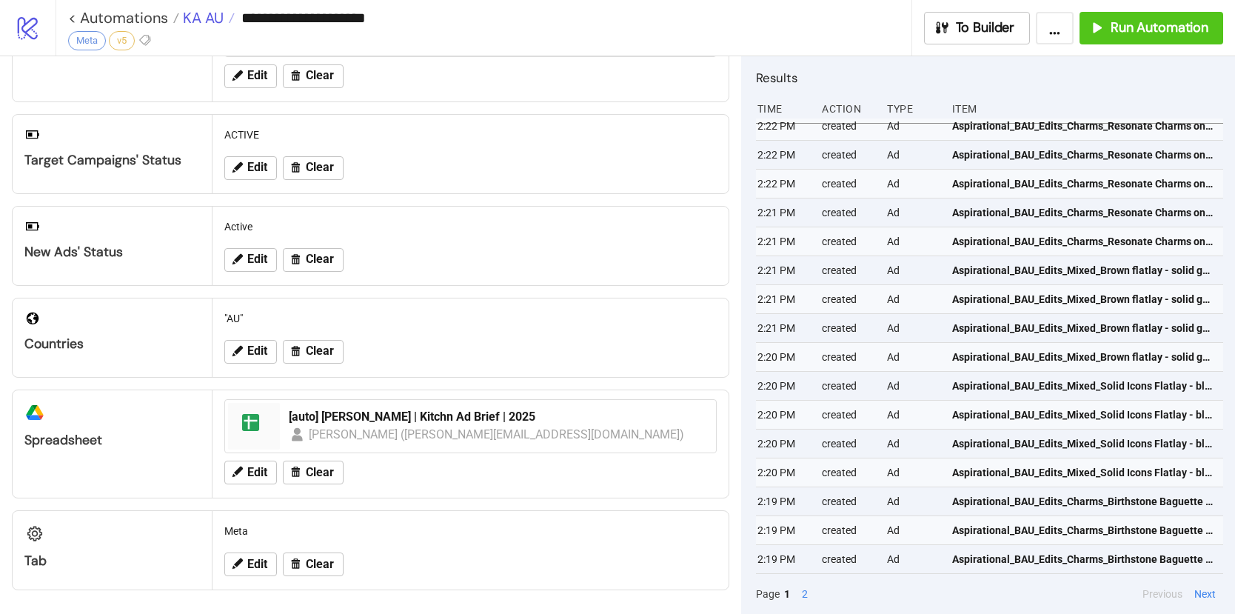
click at [199, 13] on span "KA AU" at bounding box center [201, 17] width 44 height 19
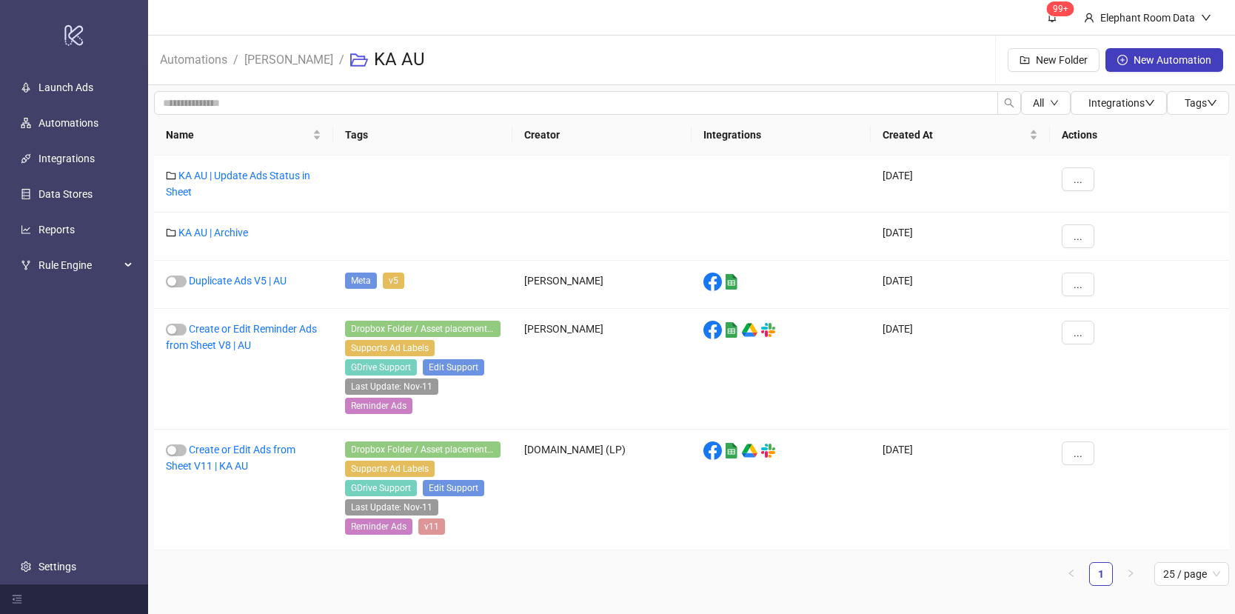
click at [276, 62] on link "[PERSON_NAME]" at bounding box center [288, 58] width 95 height 16
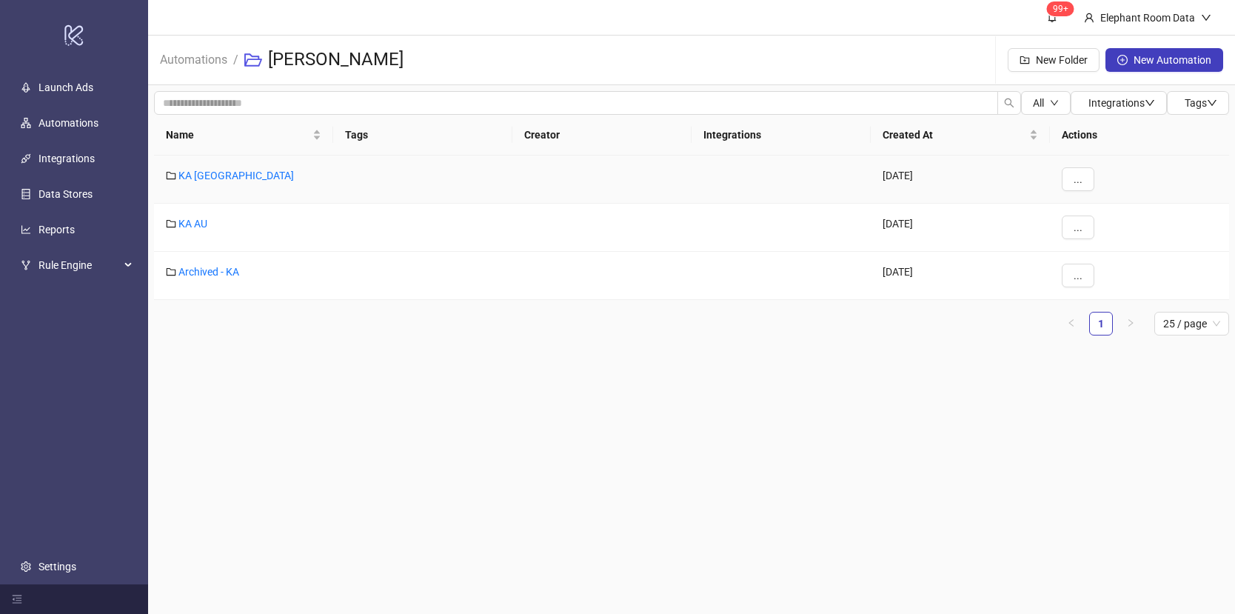
click at [196, 172] on link "KA [GEOGRAPHIC_DATA]" at bounding box center [236, 176] width 116 height 12
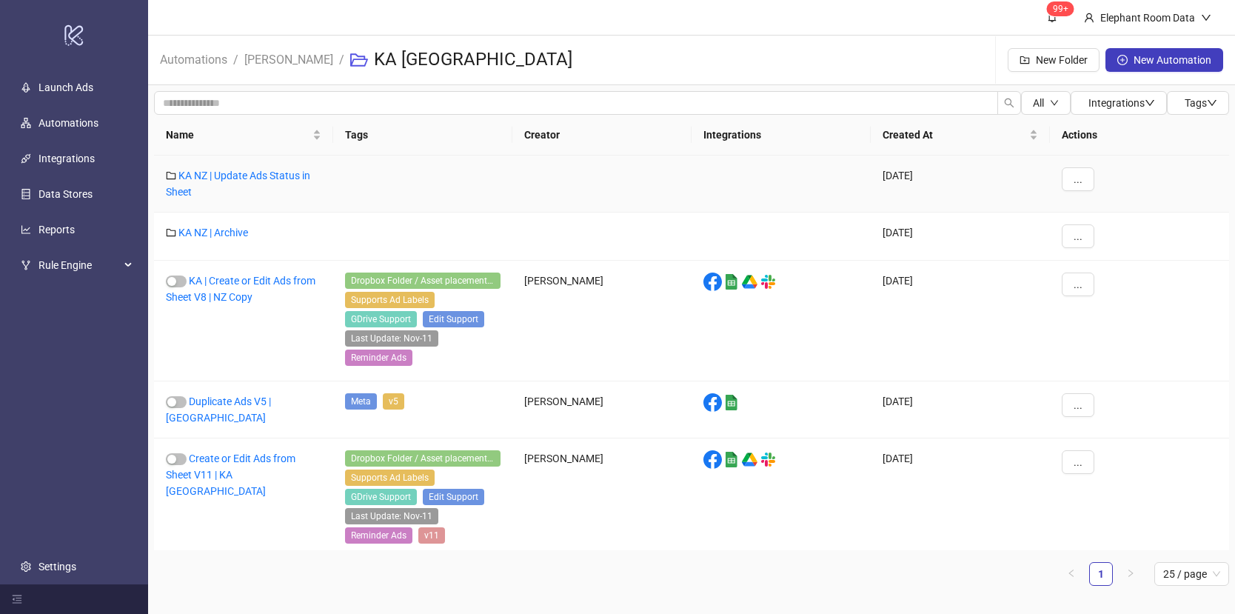
click at [233, 468] on link "Create or Edit Ads from Sheet V11 | KA [GEOGRAPHIC_DATA]" at bounding box center [231, 475] width 130 height 44
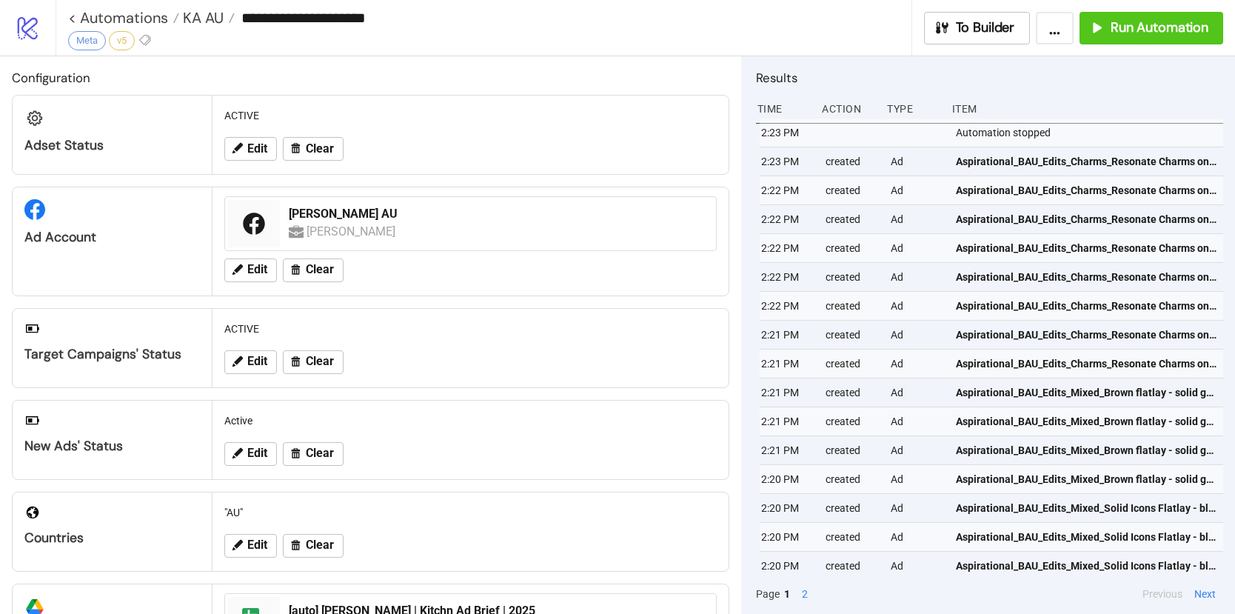
type input "**********"
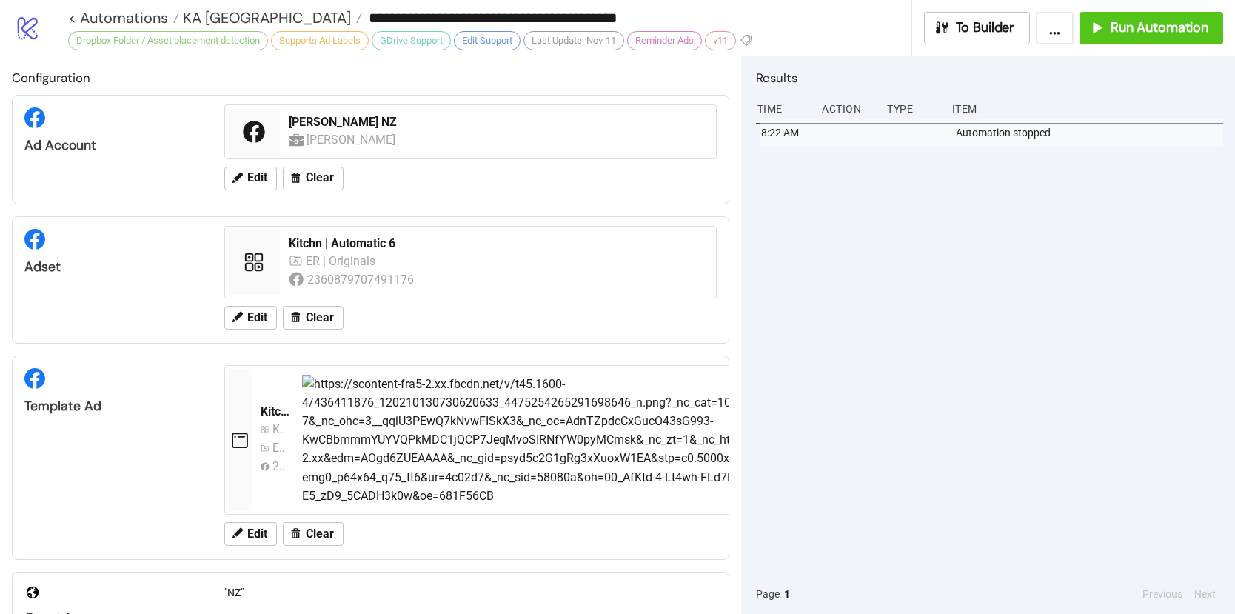
click at [202, 16] on span "KA [GEOGRAPHIC_DATA]" at bounding box center [265, 17] width 172 height 19
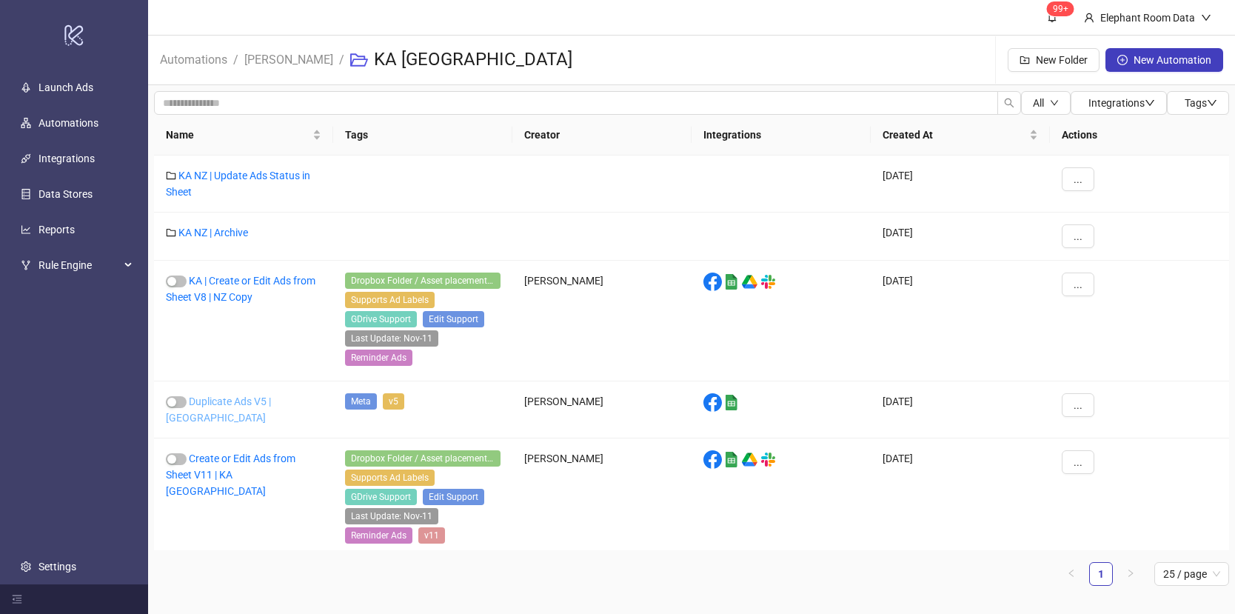
drag, startPoint x: 199, startPoint y: 13, endPoint x: 259, endPoint y: 397, distance: 388.3
click at [259, 397] on link "Duplicate Ads V5 | [GEOGRAPHIC_DATA]" at bounding box center [218, 410] width 105 height 28
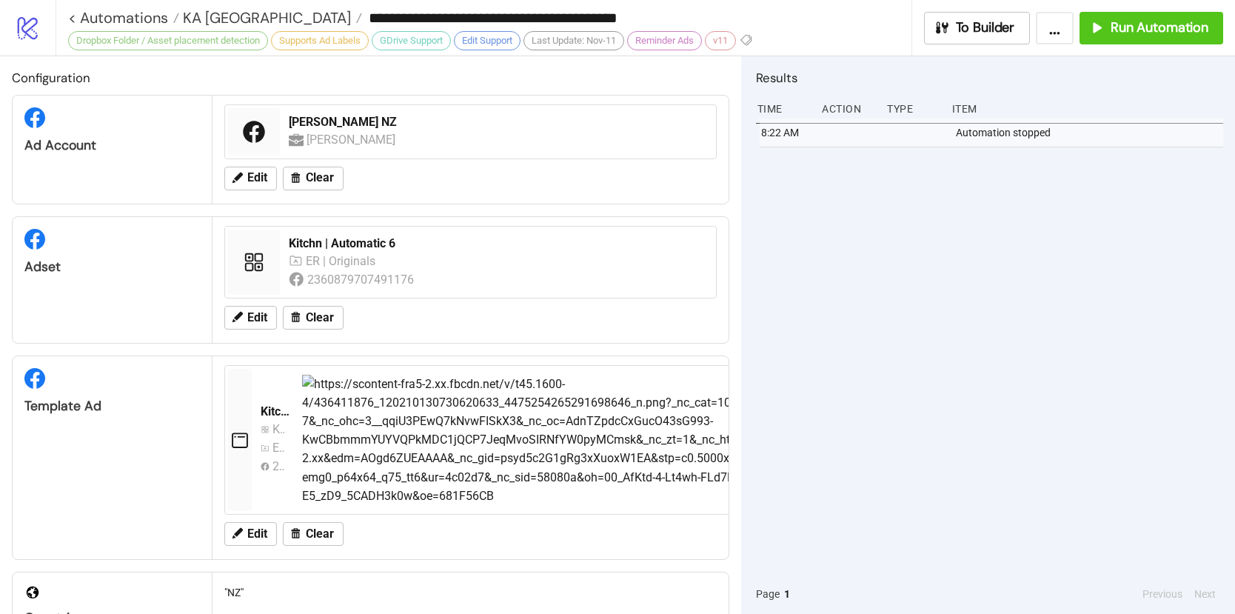
type input "**********"
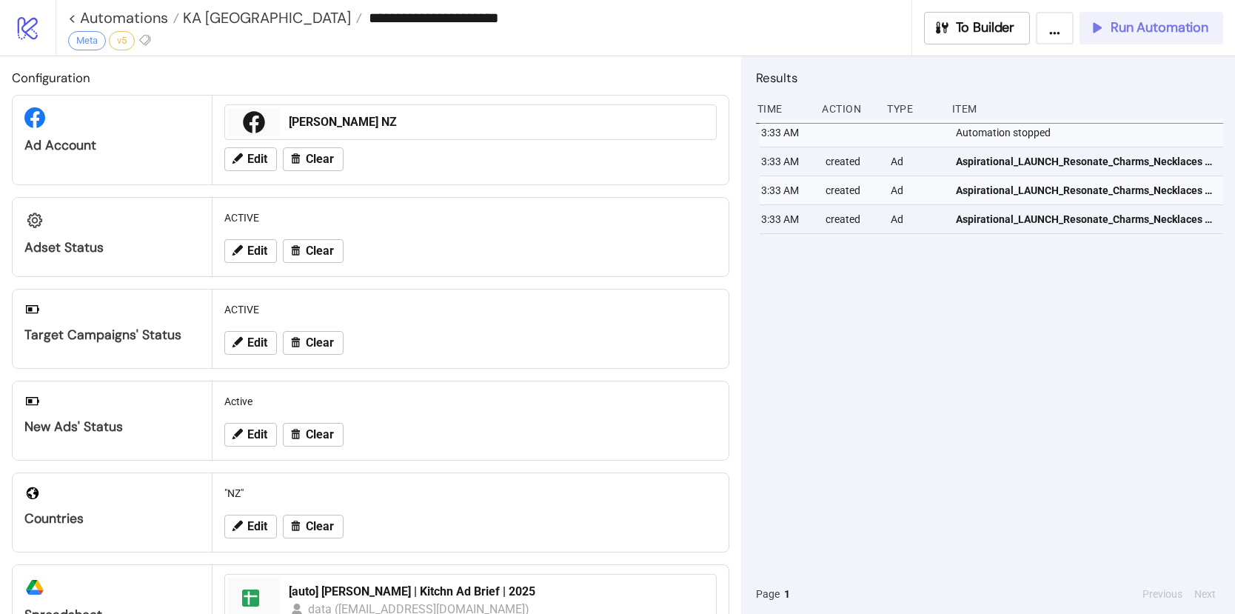
click at [1132, 36] on button "Run Automation" at bounding box center [1152, 28] width 144 height 33
